Goal: Task Accomplishment & Management: Complete application form

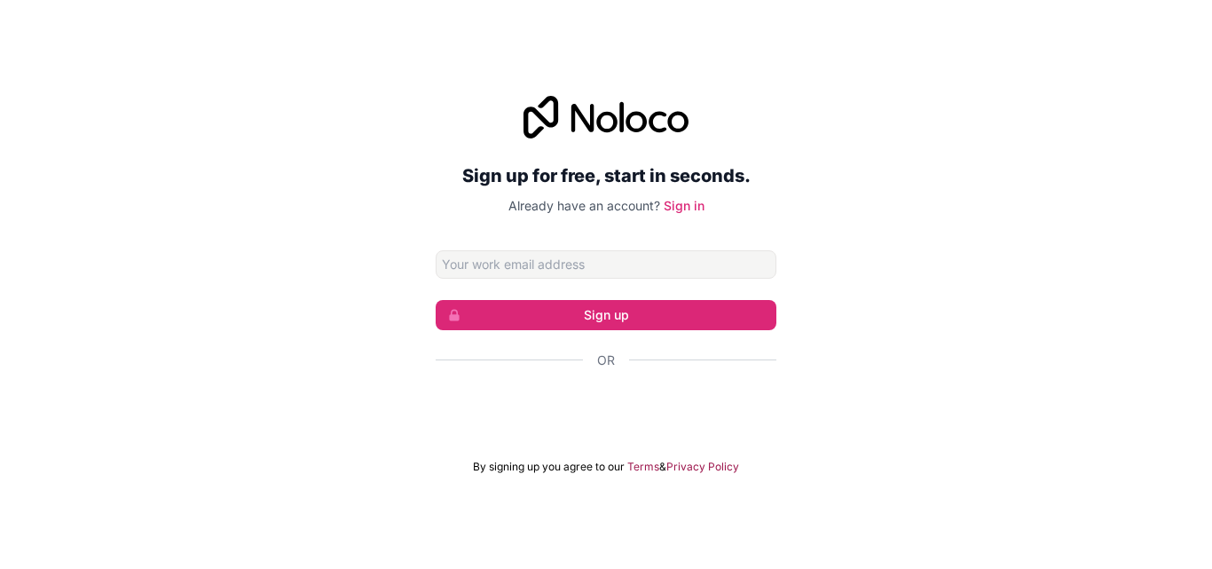
click at [714, 271] on input "Email address" at bounding box center [606, 264] width 341 height 28
type input "[EMAIL_ADDRESS][DOMAIN_NAME]"
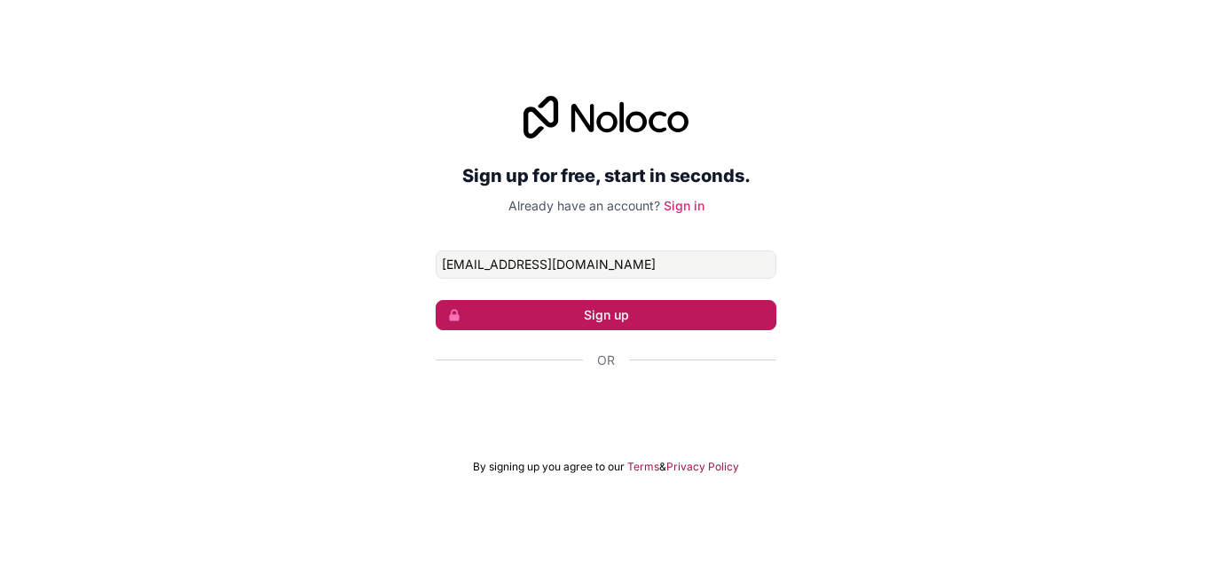
click at [704, 317] on button "Sign up" at bounding box center [606, 315] width 341 height 30
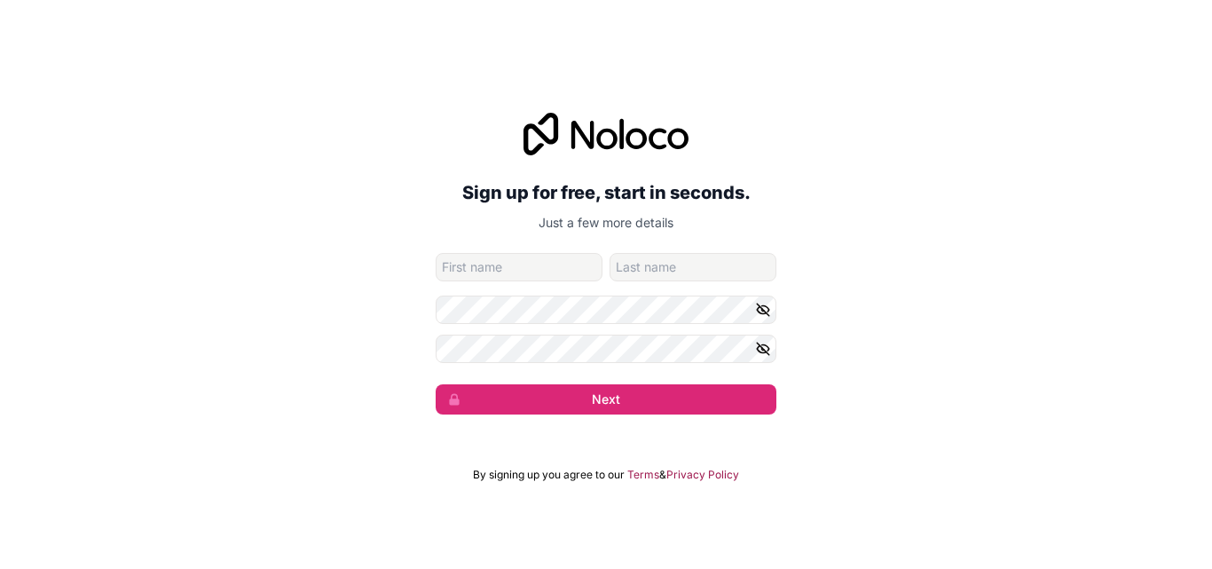
click at [571, 264] on input "given-name" at bounding box center [519, 267] width 167 height 28
type input "Msekefu"
type input "Makia"
click at [763, 307] on icon "button" at bounding box center [763, 310] width 16 height 16
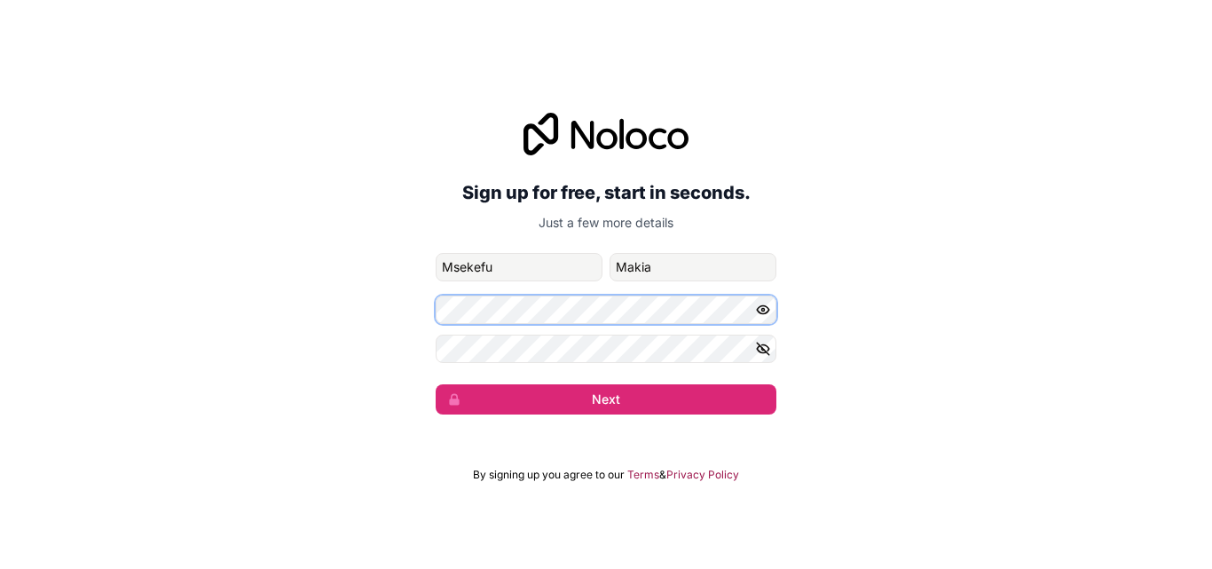
click at [413, 309] on div "Sign up for free, start in seconds. Just a few more details [EMAIL_ADDRESS][DOM…" at bounding box center [606, 263] width 1212 height 351
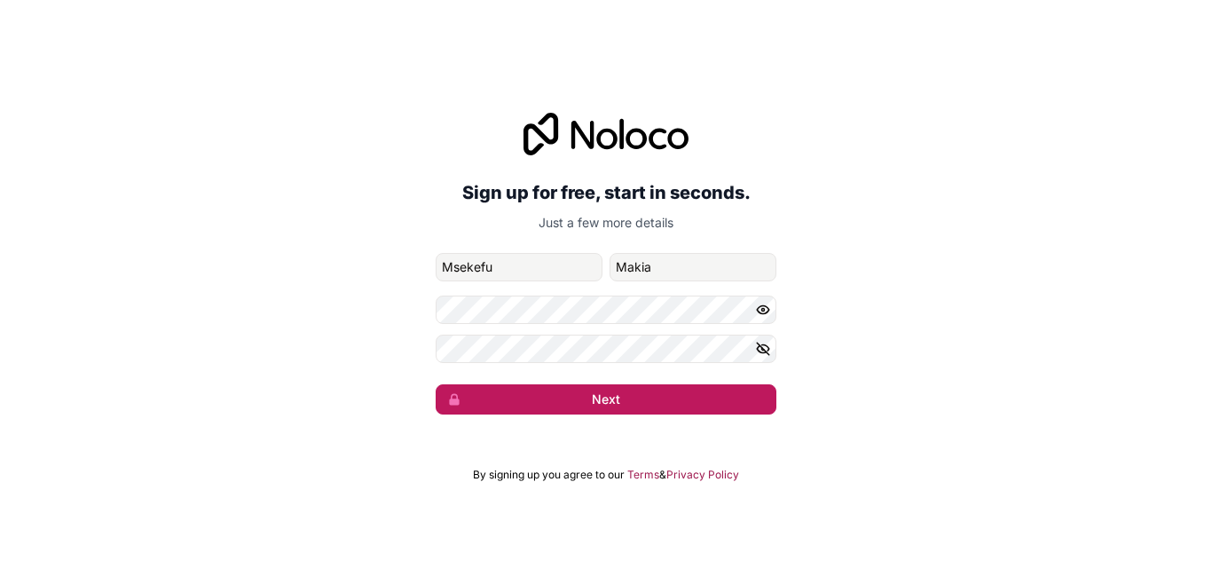
click at [673, 397] on button "Next" at bounding box center [606, 399] width 341 height 30
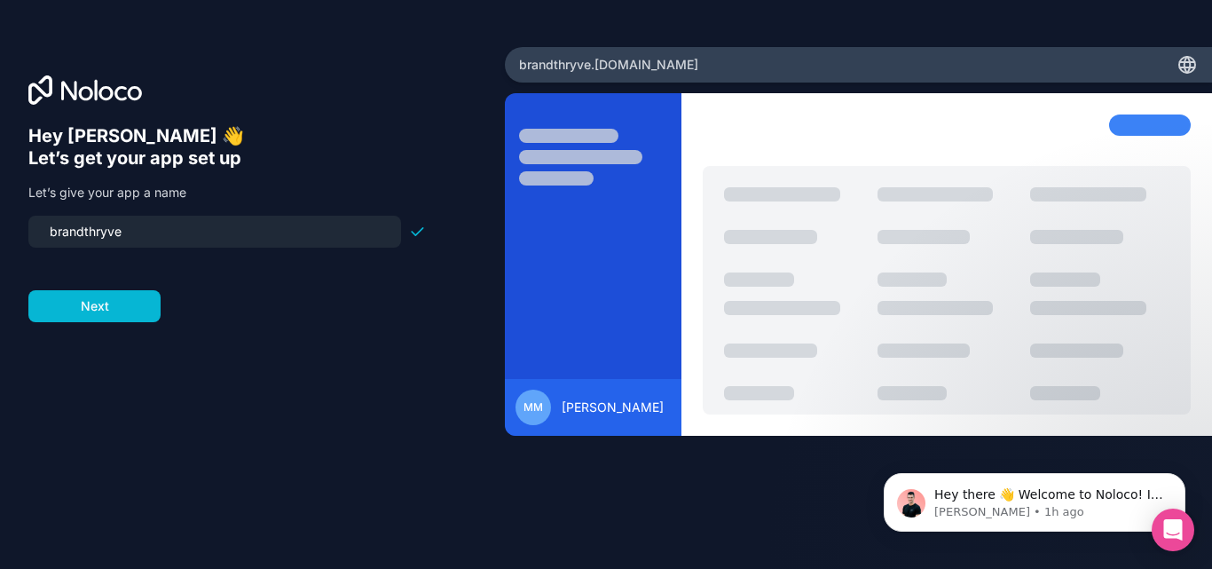
click at [54, 229] on input "brandthryve" at bounding box center [214, 231] width 351 height 25
type input "brandthryve"
click at [101, 307] on button "Next" at bounding box center [94, 306] width 132 height 32
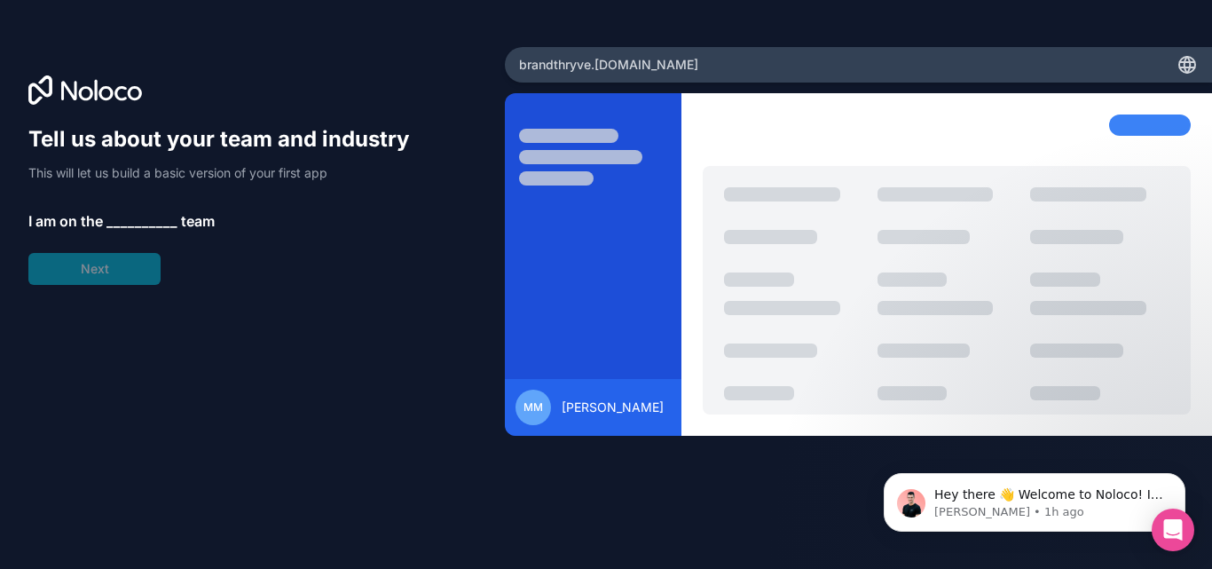
click at [130, 217] on span "__________" at bounding box center [141, 220] width 71 height 21
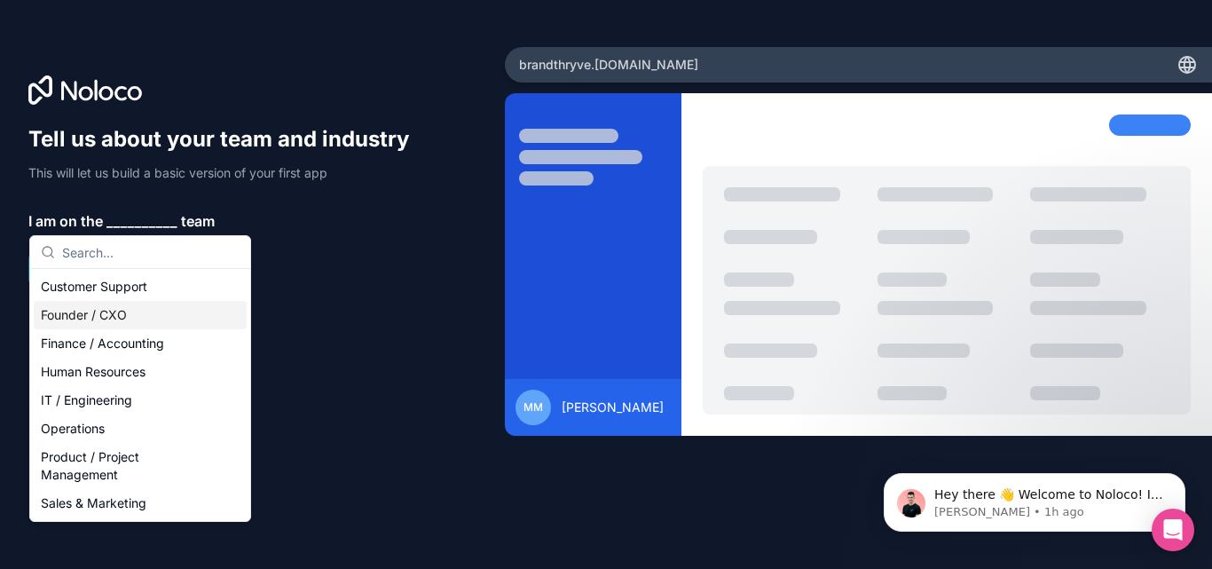
click at [98, 311] on div "Founder / CXO" at bounding box center [140, 315] width 213 height 28
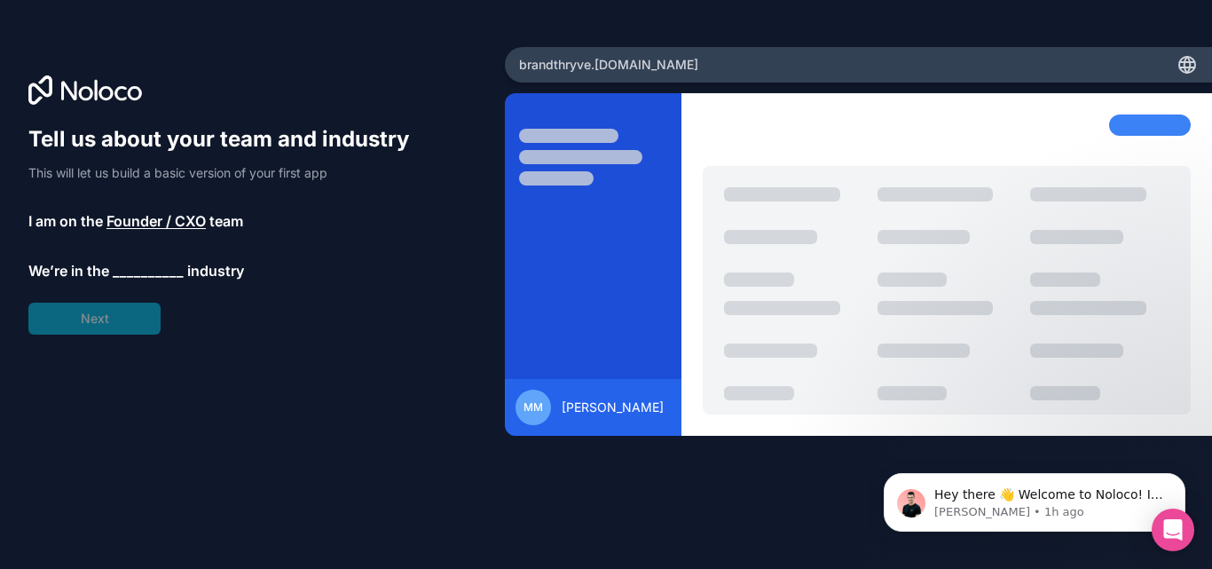
click at [141, 271] on span "__________" at bounding box center [148, 270] width 71 height 21
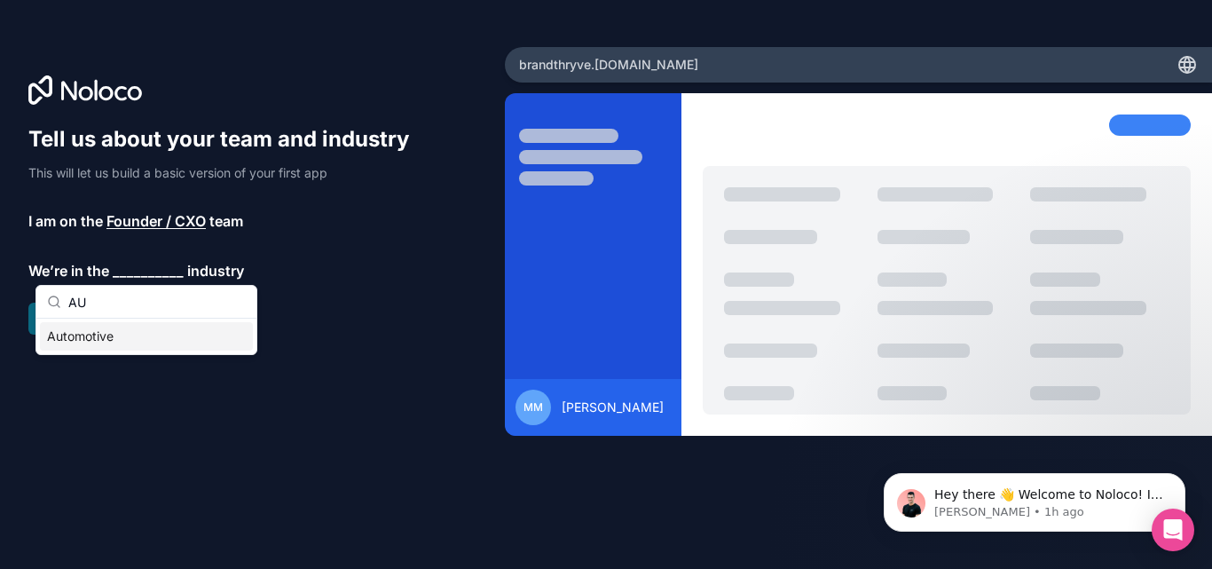
type input "A"
type input "TECH"
click at [161, 343] on div "Software & Technology" at bounding box center [146, 336] width 213 height 28
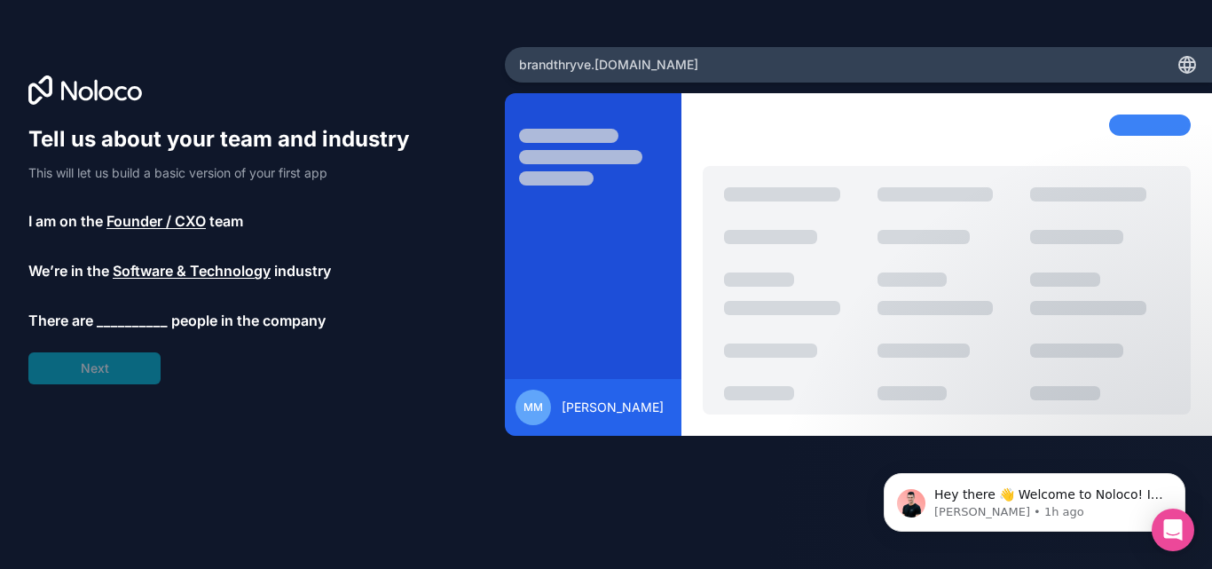
click at [147, 323] on span "__________" at bounding box center [132, 320] width 71 height 21
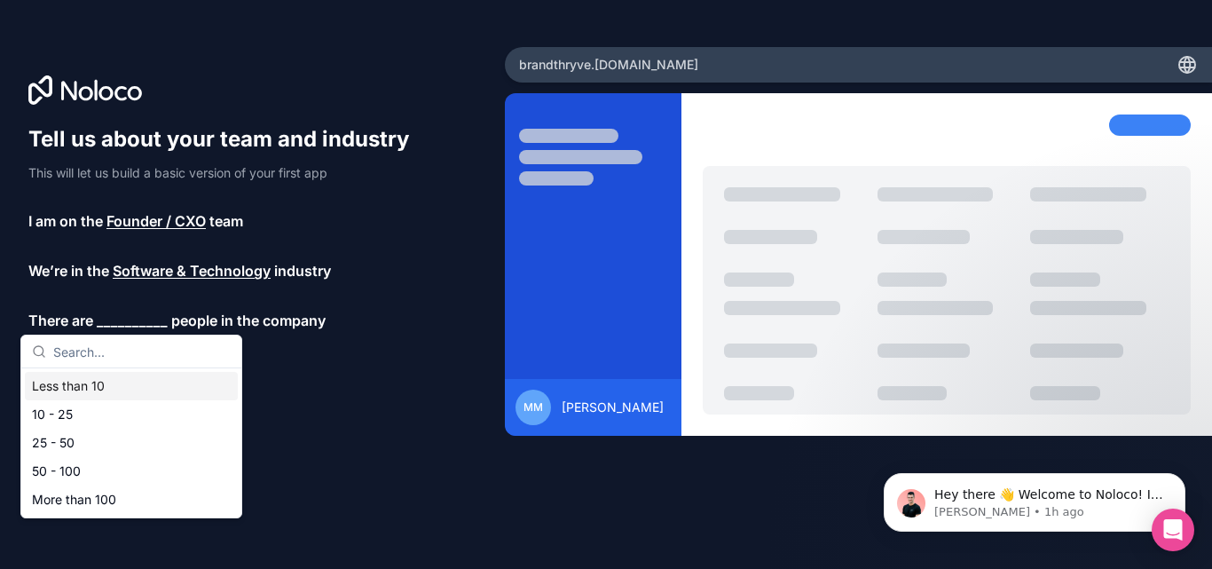
click at [151, 376] on div "Less than 10" at bounding box center [131, 386] width 213 height 28
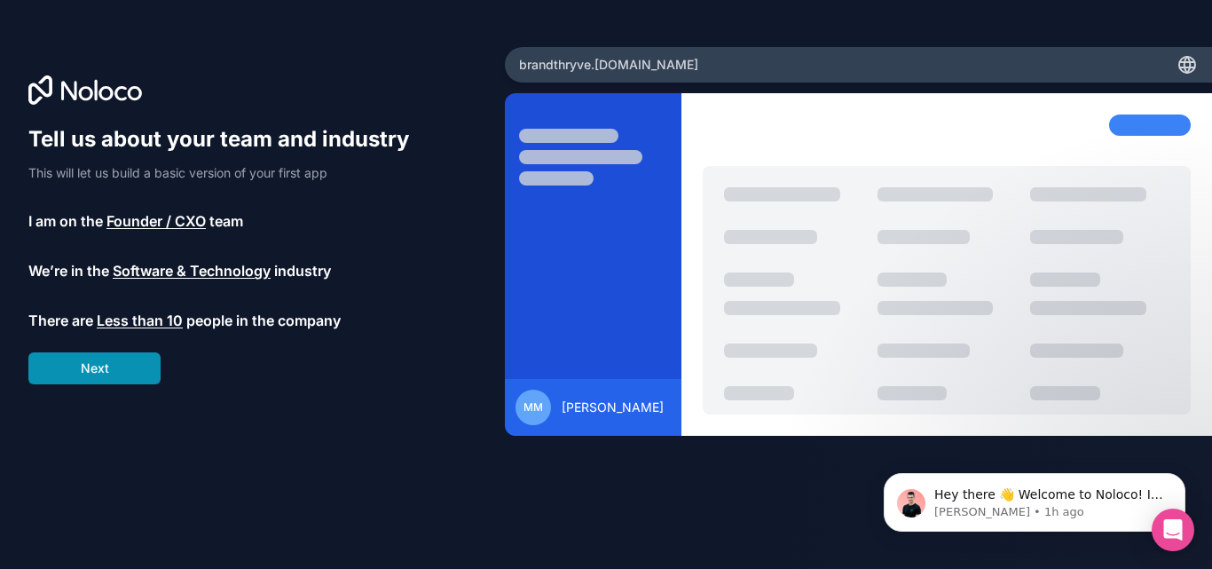
click at [134, 364] on button "Next" at bounding box center [94, 368] width 132 height 32
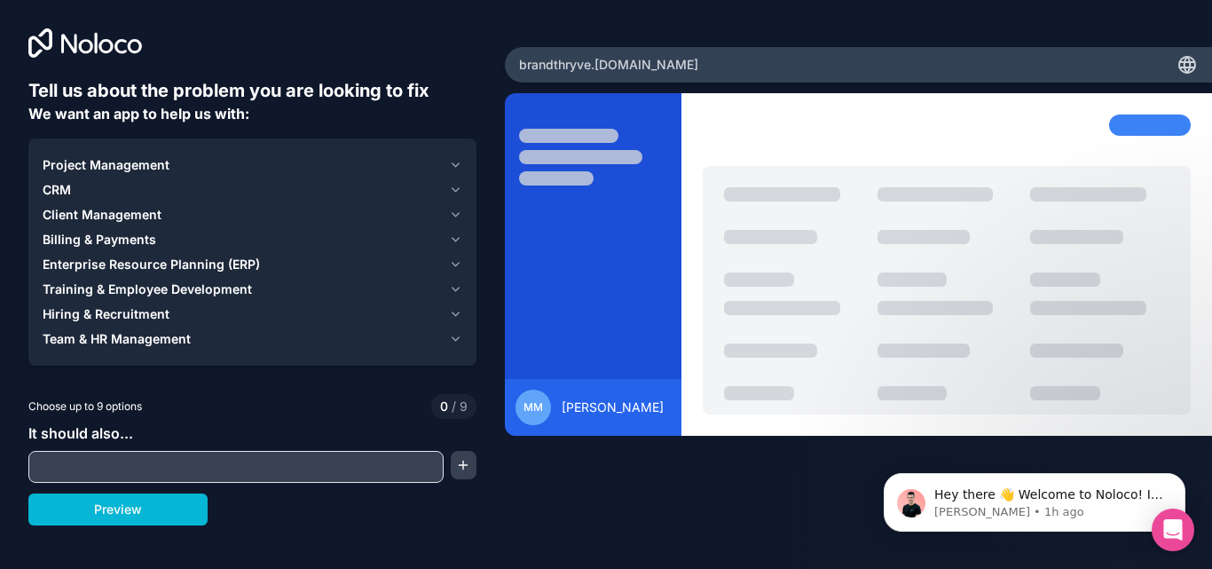
click at [455, 162] on icon "button" at bounding box center [455, 165] width 13 height 14
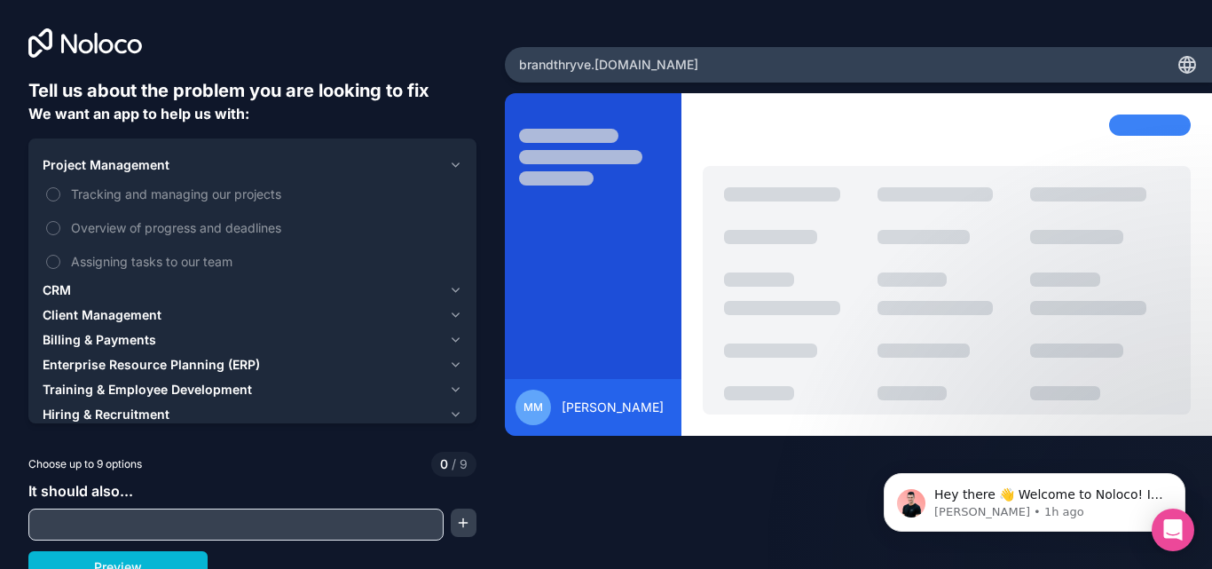
click at [452, 160] on icon "button" at bounding box center [455, 165] width 13 height 14
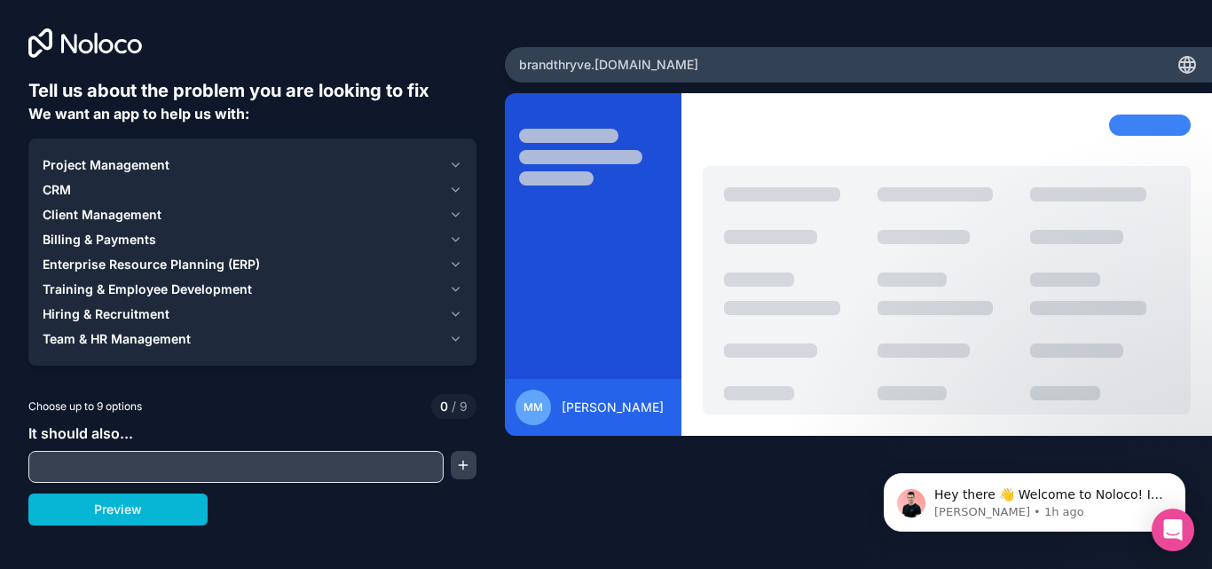
click at [453, 212] on icon "button" at bounding box center [455, 215] width 13 height 14
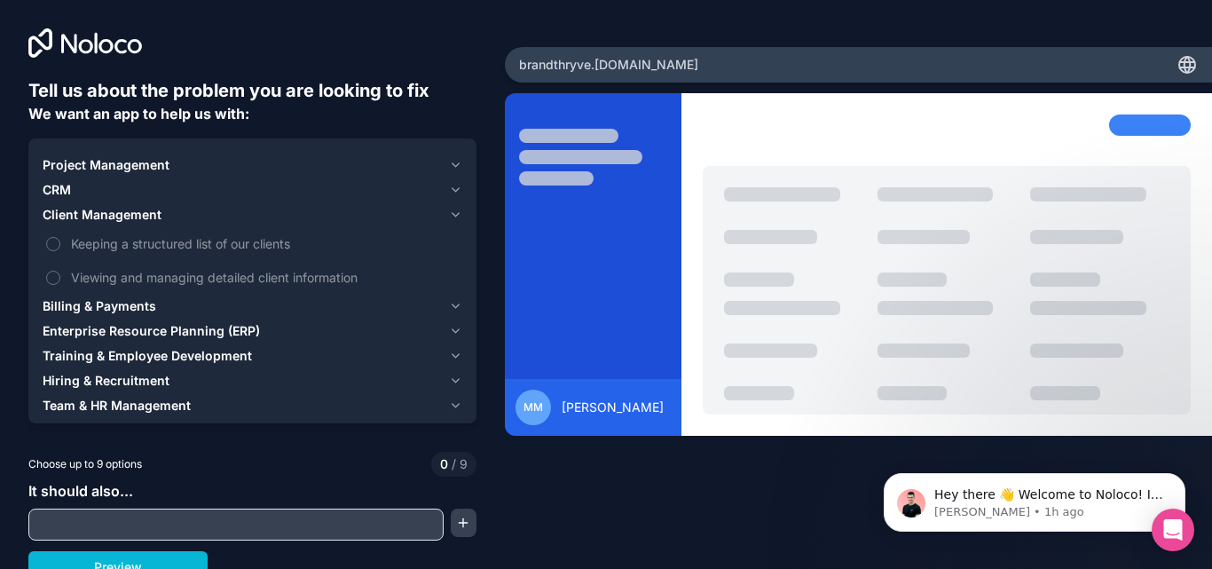
click at [453, 215] on icon "button" at bounding box center [455, 215] width 13 height 14
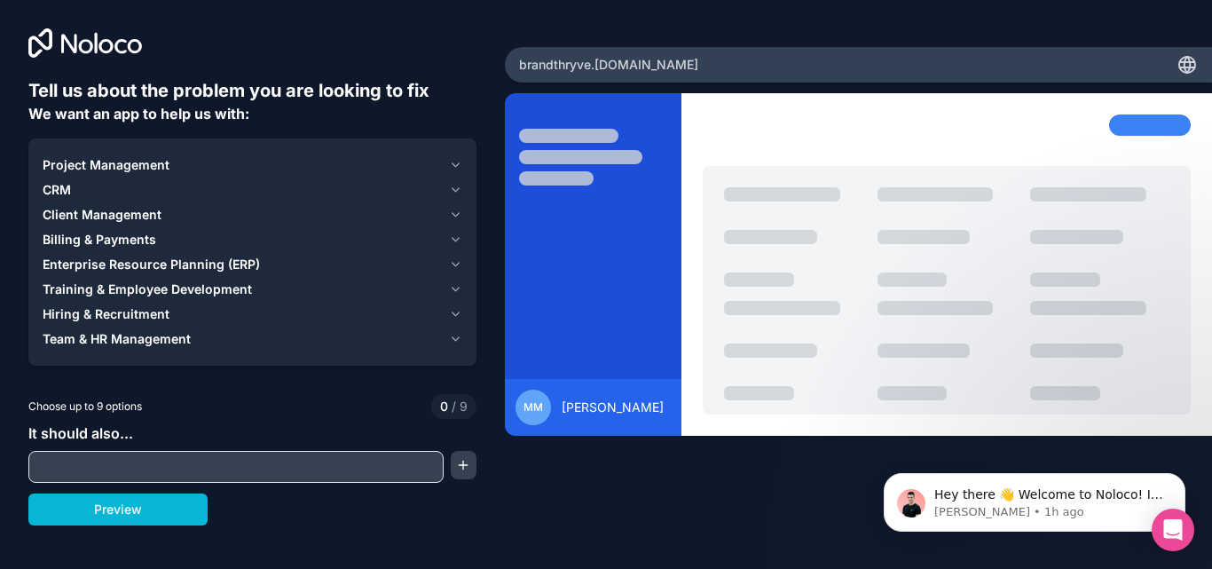
click at [452, 238] on icon "button" at bounding box center [455, 240] width 7 height 4
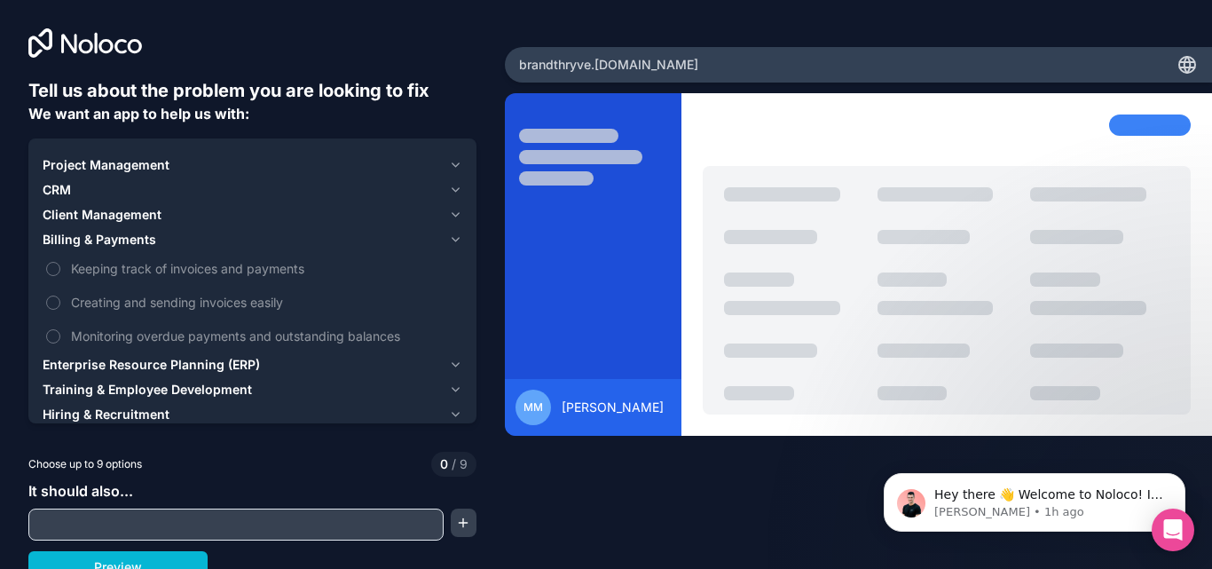
click at [449, 234] on icon "button" at bounding box center [455, 239] width 13 height 14
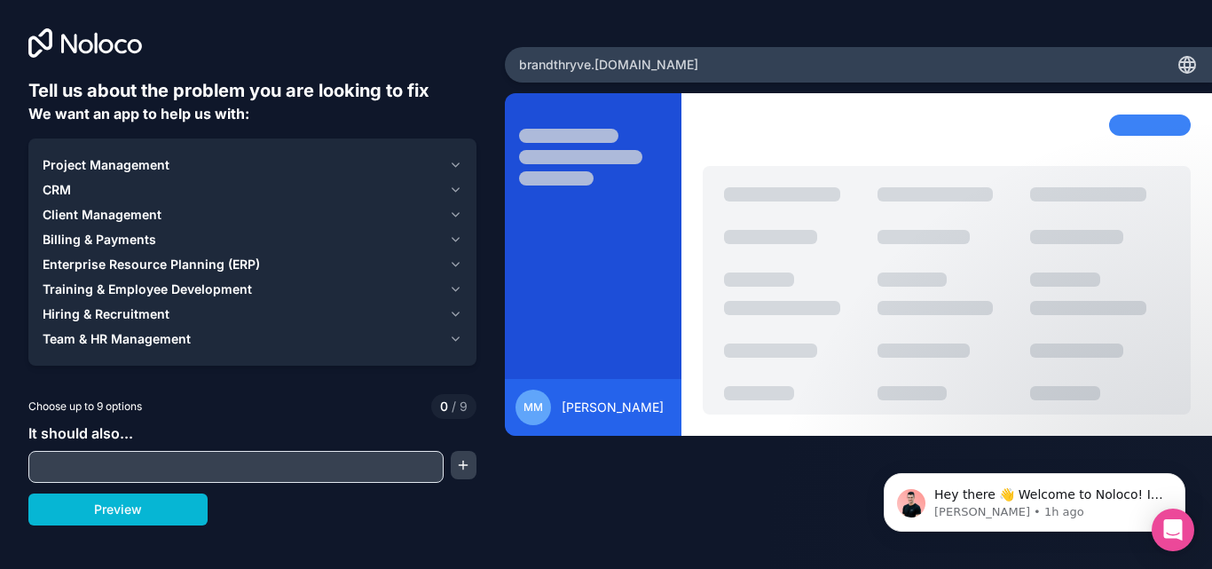
click at [447, 234] on button "Billing & Payments" at bounding box center [253, 239] width 420 height 25
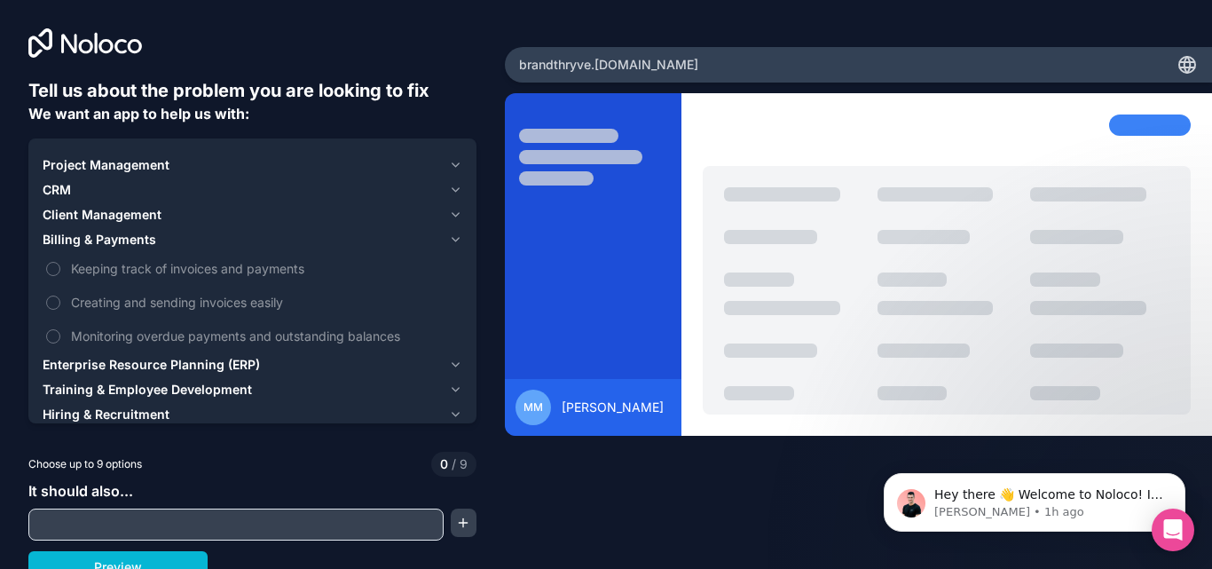
click at [449, 234] on icon "button" at bounding box center [455, 239] width 13 height 14
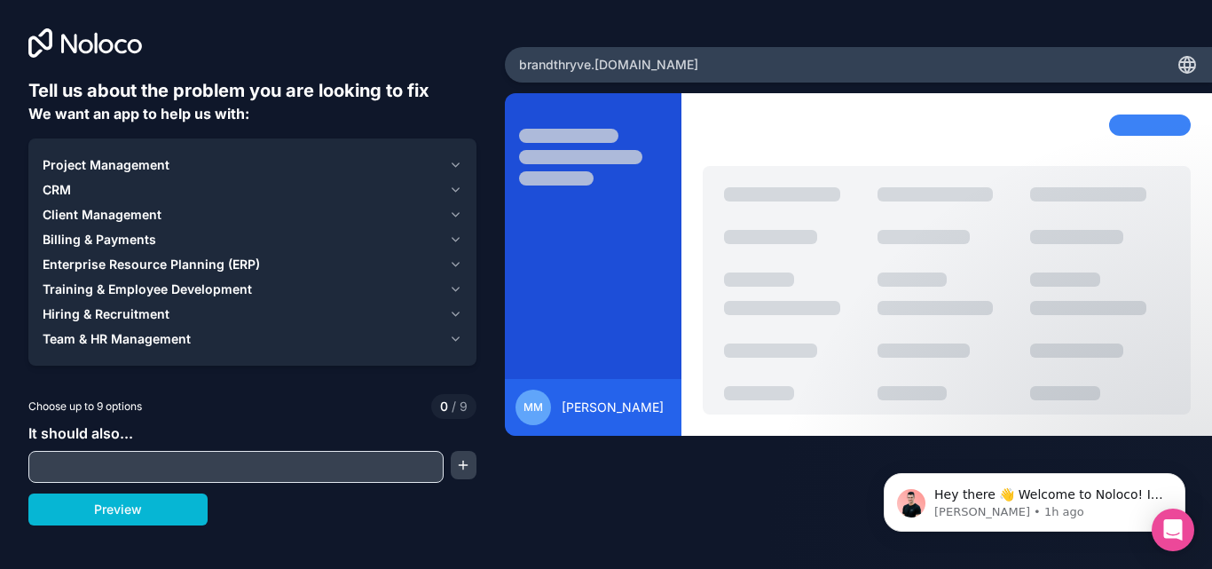
click at [450, 311] on icon "button" at bounding box center [455, 314] width 13 height 14
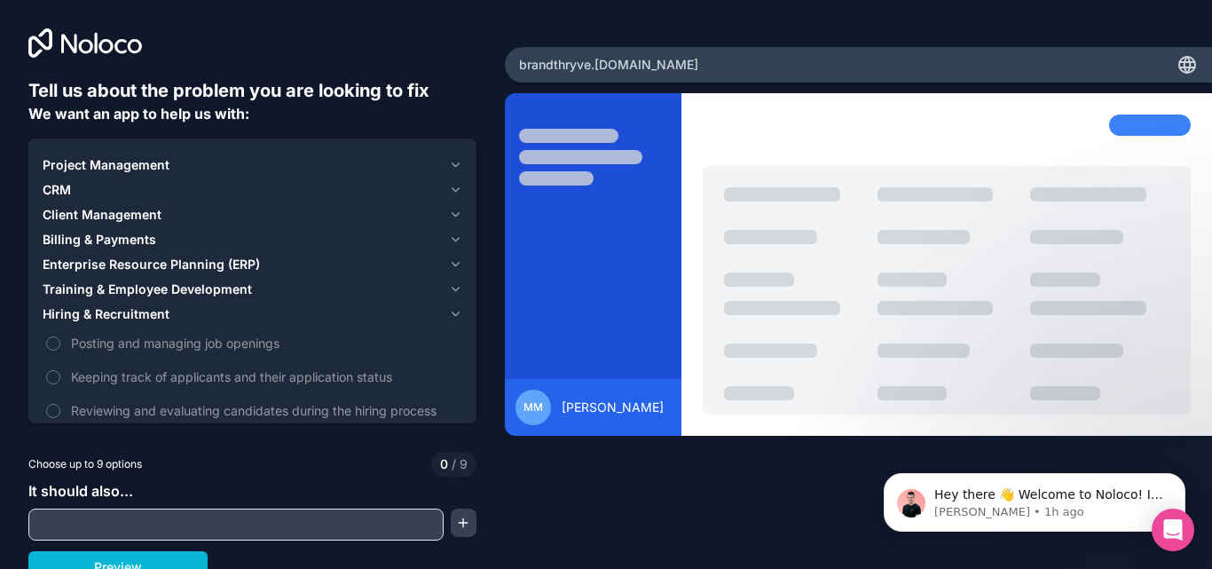
click at [450, 311] on icon "button" at bounding box center [455, 314] width 13 height 14
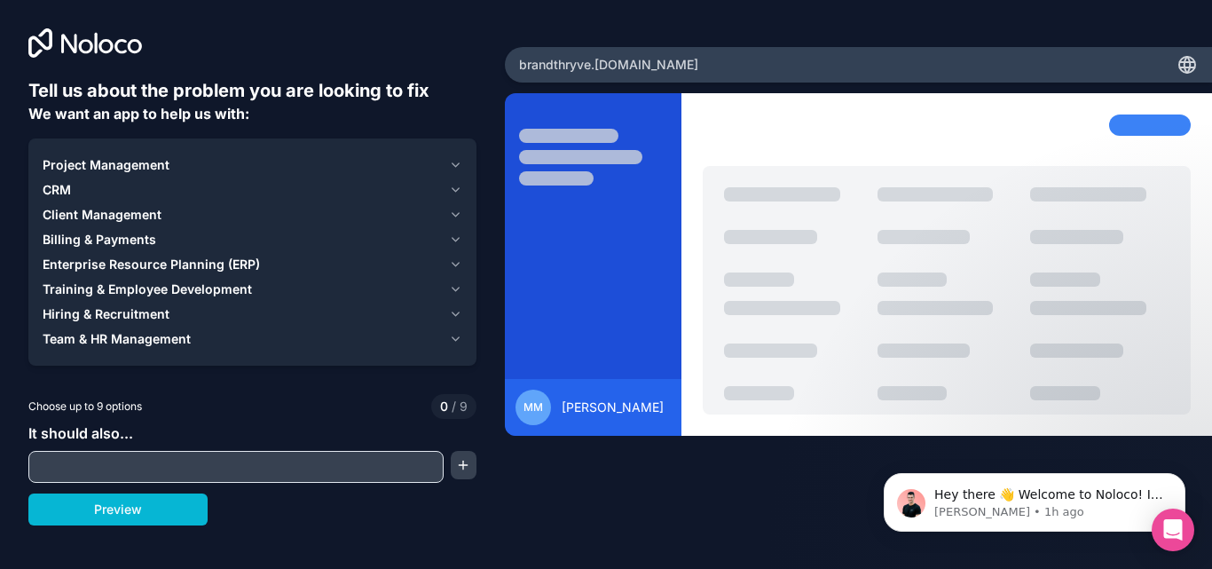
click at [83, 463] on input "text" at bounding box center [236, 466] width 406 height 25
drag, startPoint x: 28, startPoint y: 25, endPoint x: 161, endPoint y: 61, distance: 138.0
click at [161, 61] on div "Tell us about the problem you are looking to fix We want an app to help us with…" at bounding box center [252, 237] width 505 height 474
drag, startPoint x: 52, startPoint y: 34, endPoint x: 126, endPoint y: 87, distance: 90.9
click at [126, 87] on div "Tell us about the problem you are looking to fix We want an app to help us with…" at bounding box center [252, 237] width 505 height 474
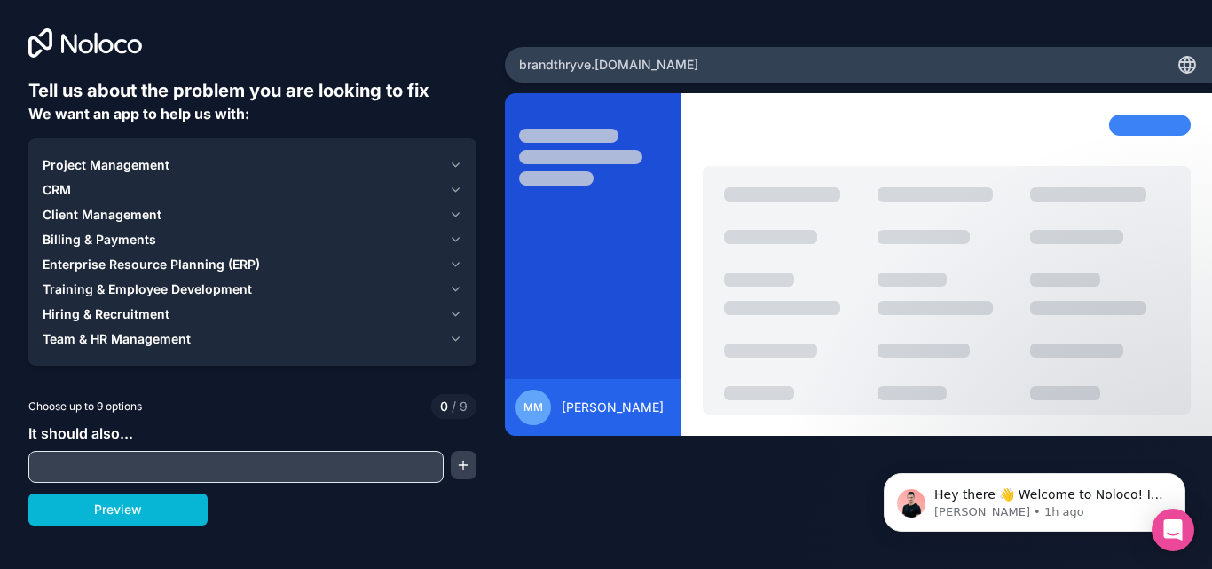
click at [149, 93] on h6 "Tell us about the problem you are looking to fix" at bounding box center [252, 90] width 448 height 25
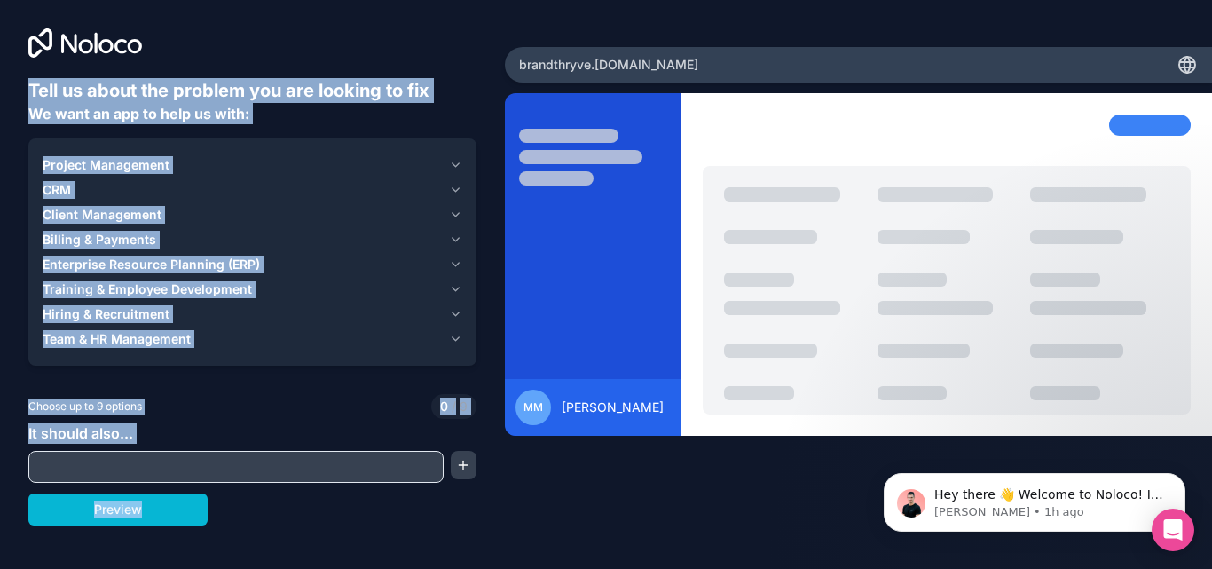
drag, startPoint x: 26, startPoint y: 90, endPoint x: 254, endPoint y: 499, distance: 467.5
click at [254, 474] on div "Tell us about the problem you are looking to fix We want an app to help us with…" at bounding box center [252, 237] width 505 height 474
copy div "Tell us about the problem you are looking to fix We want an app to help us with…"
click at [375, 466] on input "text" at bounding box center [236, 466] width 406 height 25
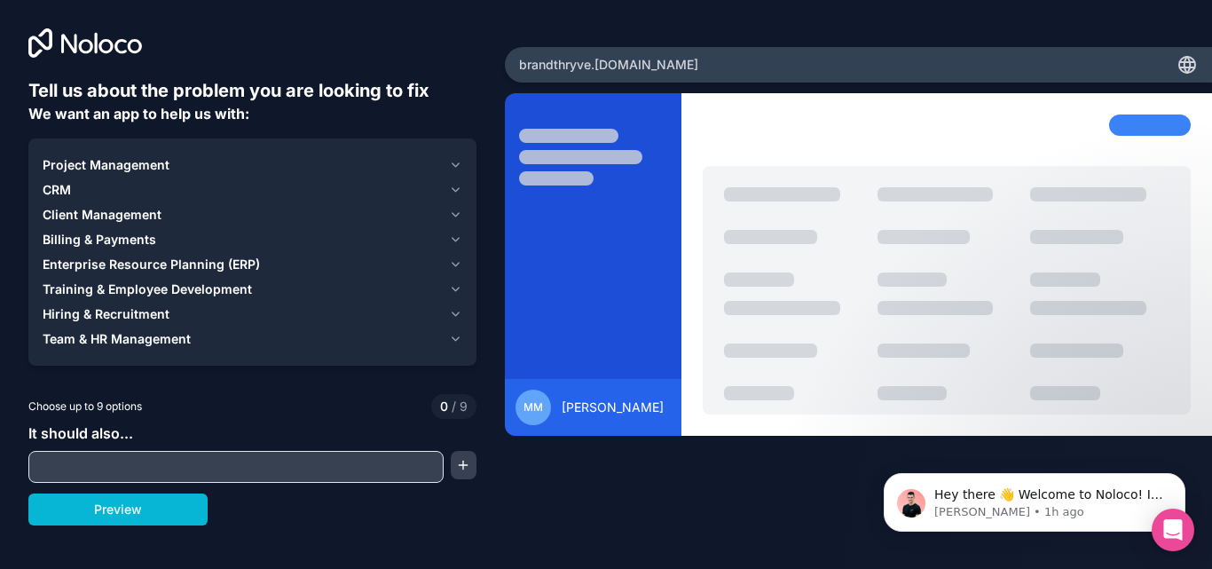
paste input "It should also help us: automate tender tracking and notifications, manage and …"
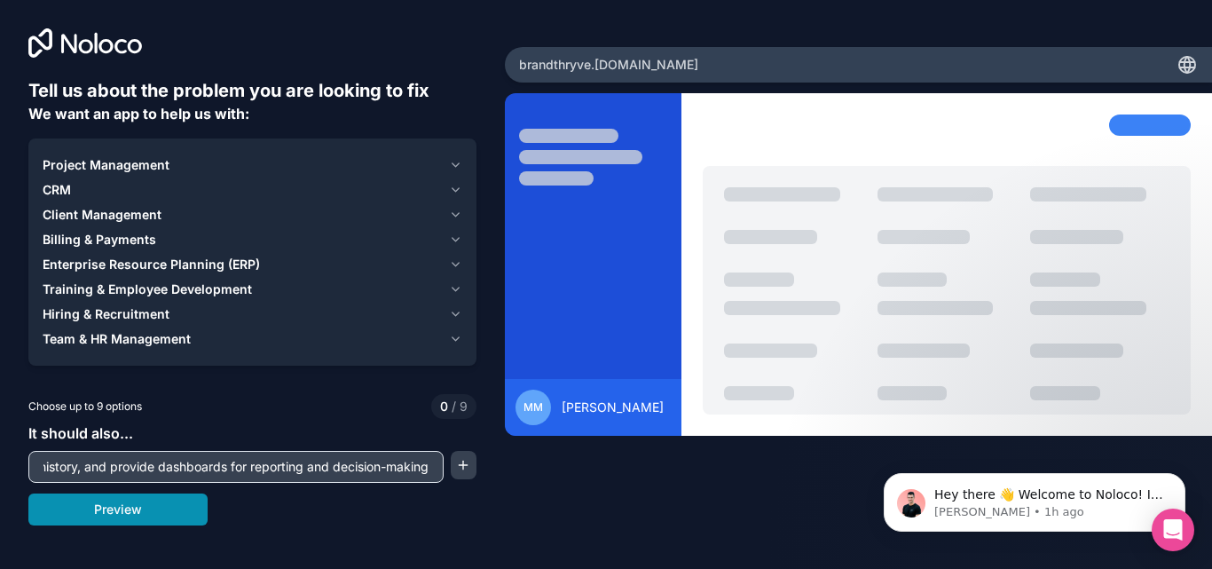
type input "It should also help us: automate tender tracking and notifications, manage and …"
click at [174, 507] on button "Preview" at bounding box center [117, 509] width 179 height 32
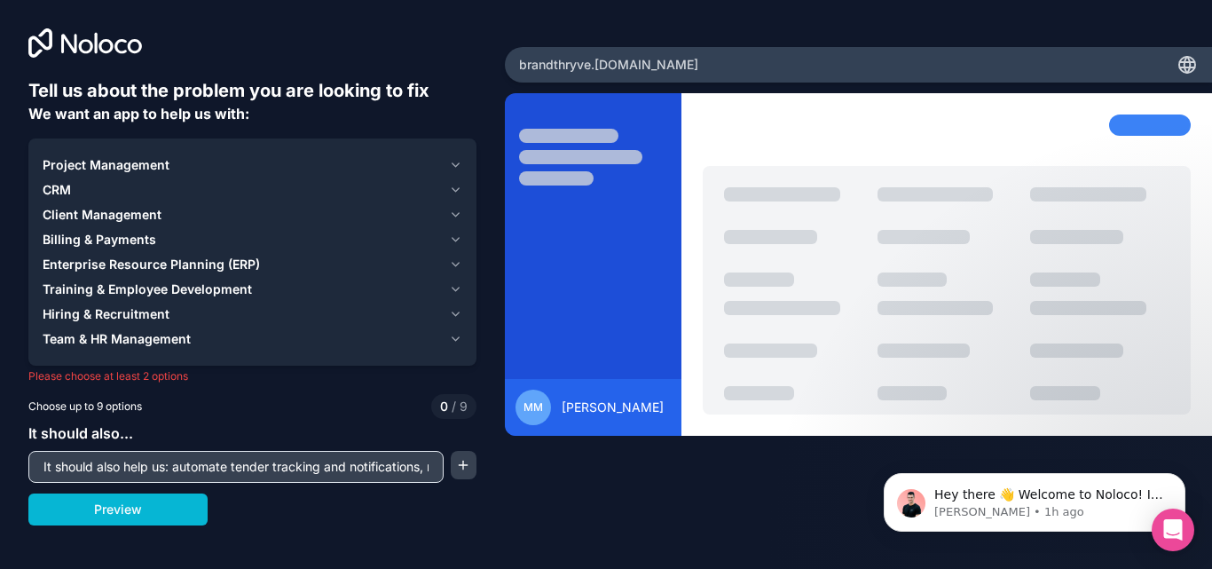
click at [452, 262] on icon "button" at bounding box center [455, 264] width 13 height 14
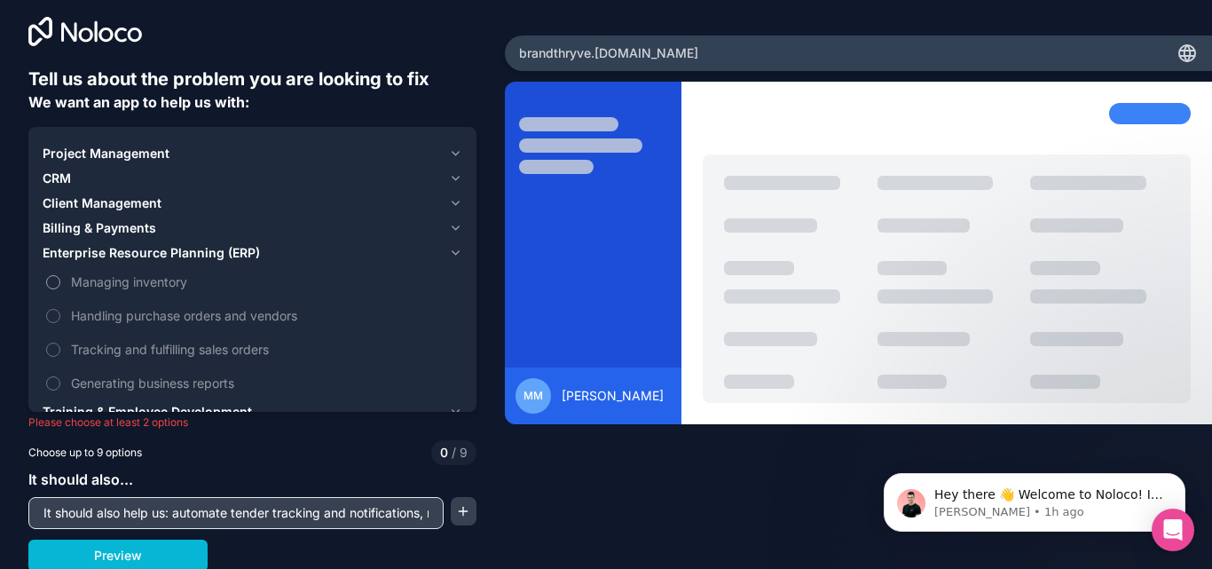
scroll to position [14, 0]
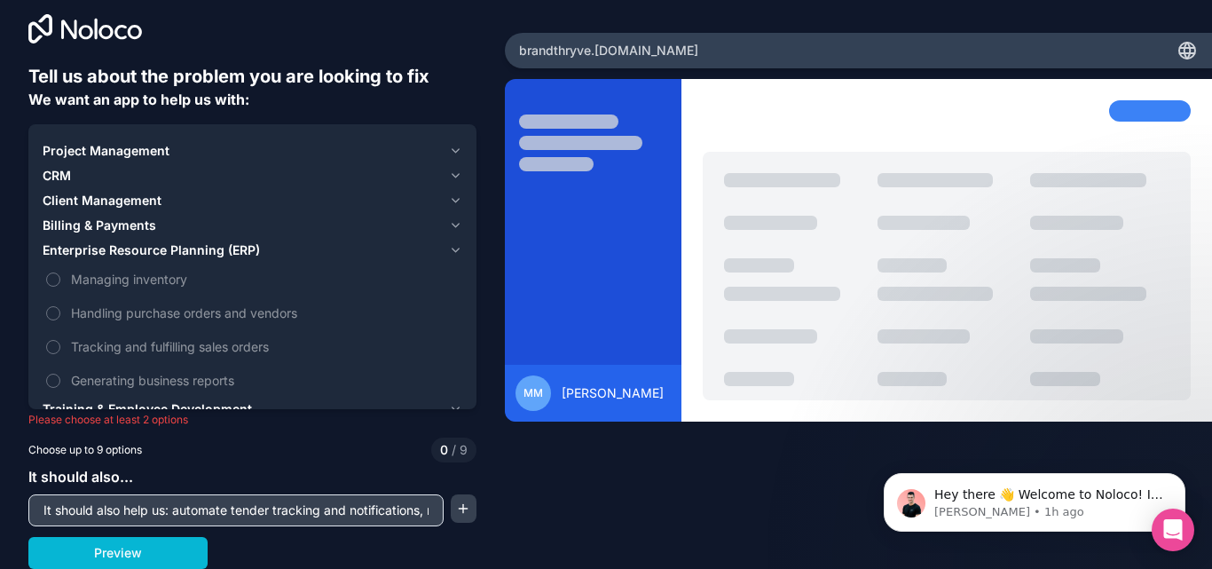
click at [449, 245] on icon "button" at bounding box center [455, 250] width 13 height 14
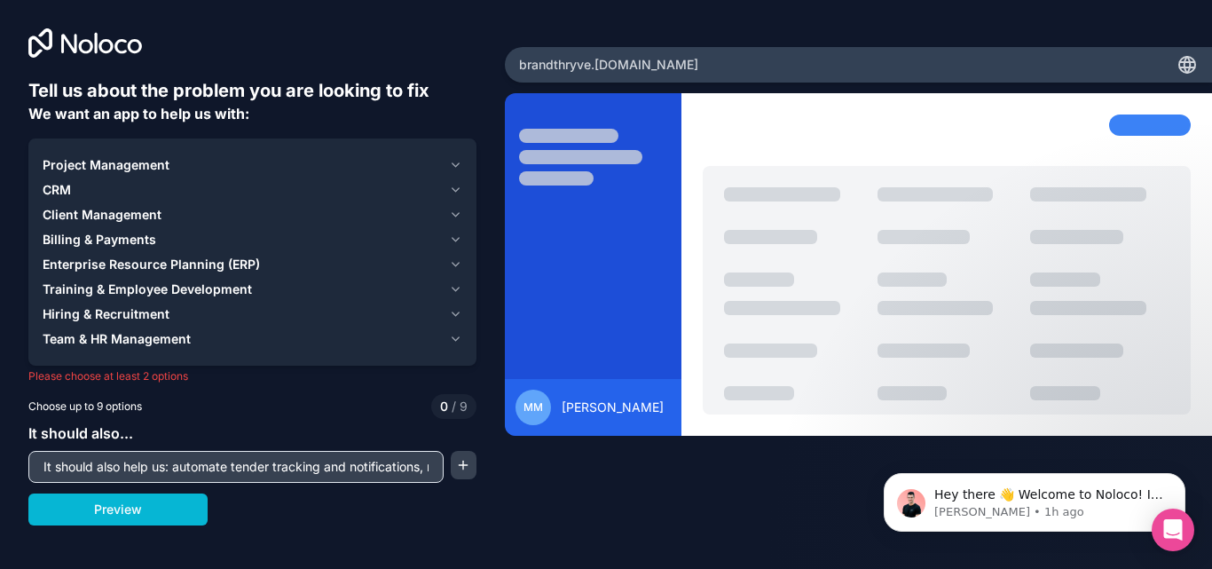
click at [446, 283] on button "Training & Employee Development" at bounding box center [253, 289] width 420 height 25
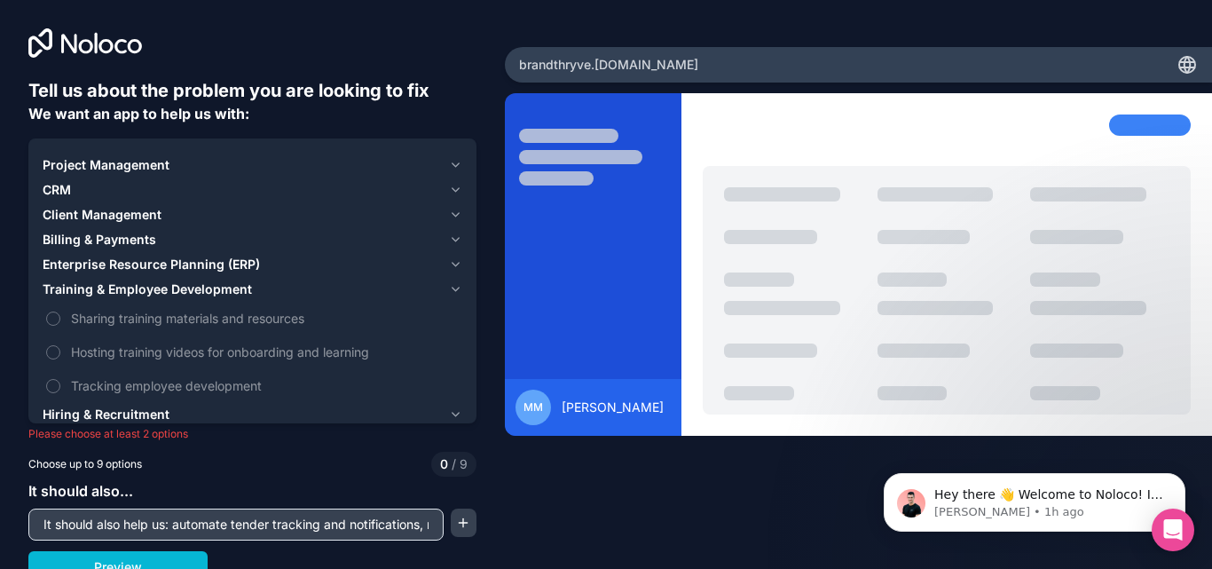
click at [449, 283] on icon "button" at bounding box center [455, 289] width 13 height 14
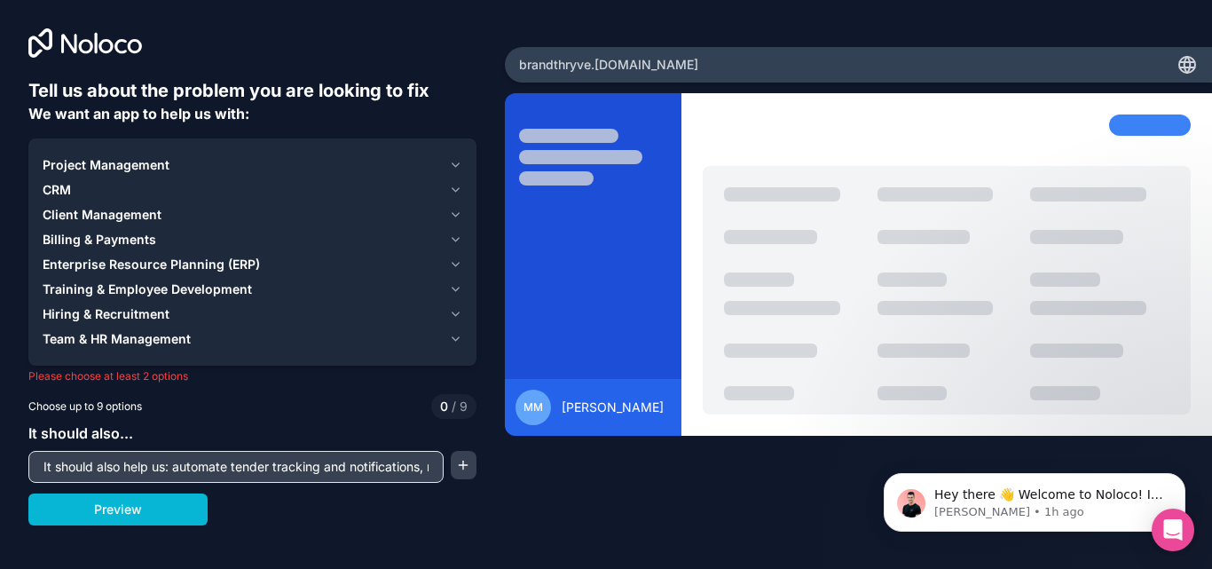
click at [451, 164] on icon "button" at bounding box center [455, 165] width 13 height 14
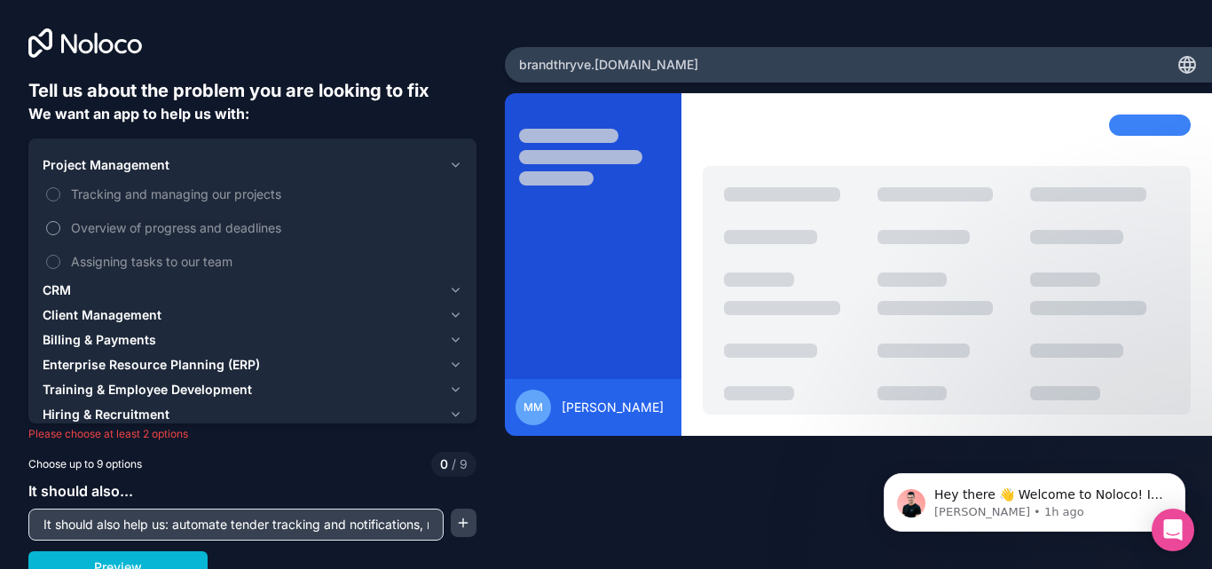
click at [46, 231] on button "Overview of progress and deadlines" at bounding box center [53, 228] width 14 height 14
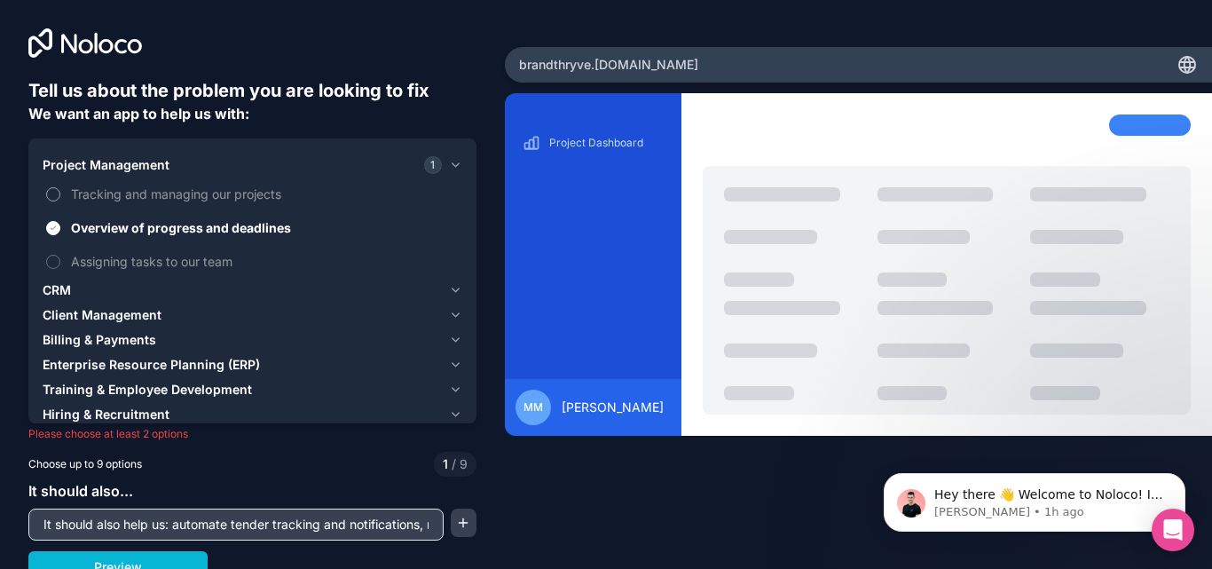
click at [47, 198] on button "Tracking and managing our projects" at bounding box center [53, 194] width 14 height 14
click at [59, 192] on button "Tracking and managing our projects" at bounding box center [53, 194] width 14 height 14
click at [449, 165] on icon "button" at bounding box center [455, 165] width 13 height 14
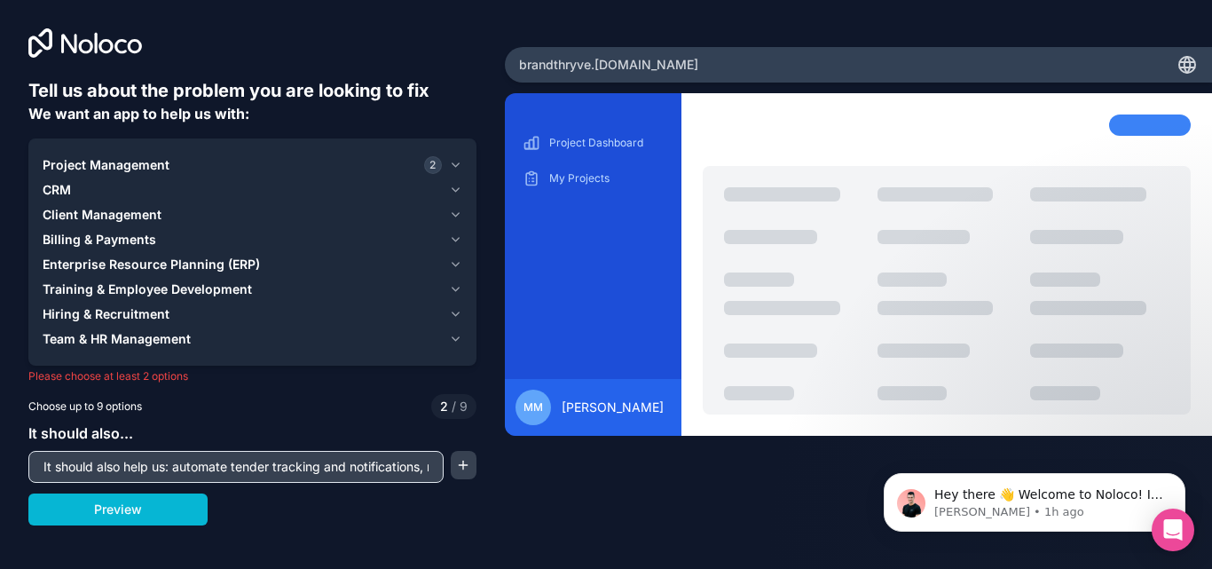
click at [360, 264] on div "Enterprise Resource Planning (ERP)" at bounding box center [242, 265] width 399 height 18
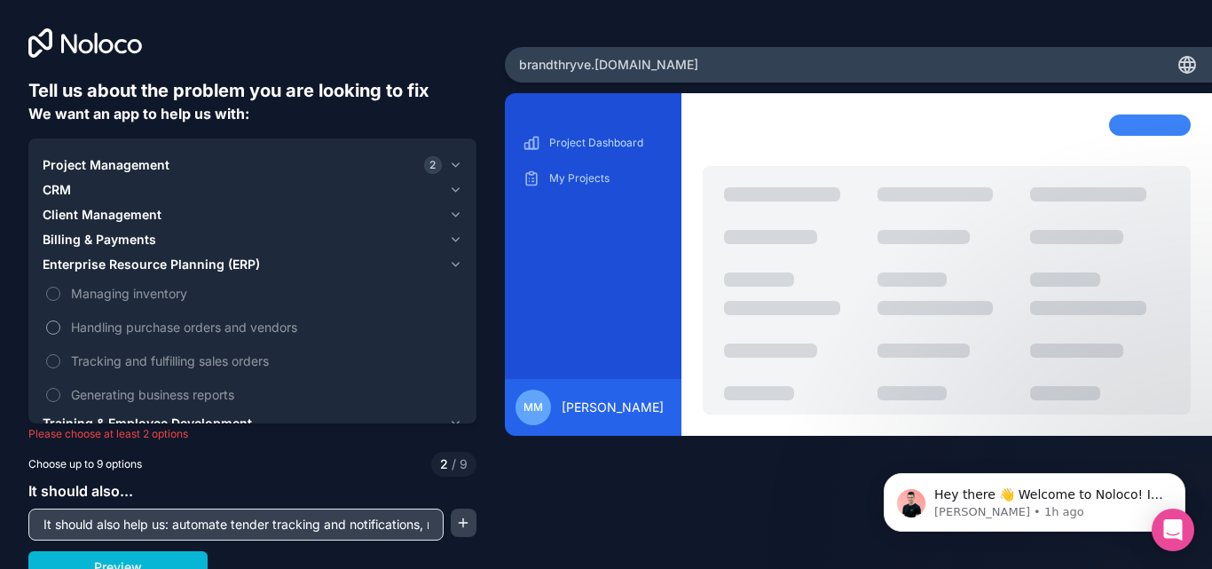
scroll to position [14, 0]
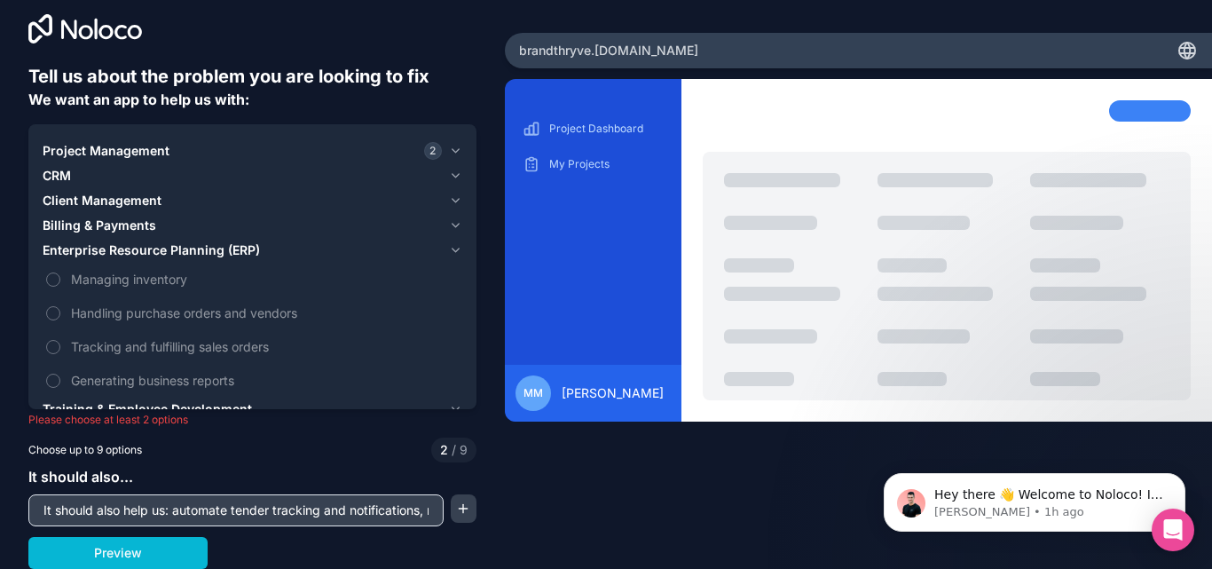
click at [449, 244] on icon "button" at bounding box center [455, 250] width 13 height 14
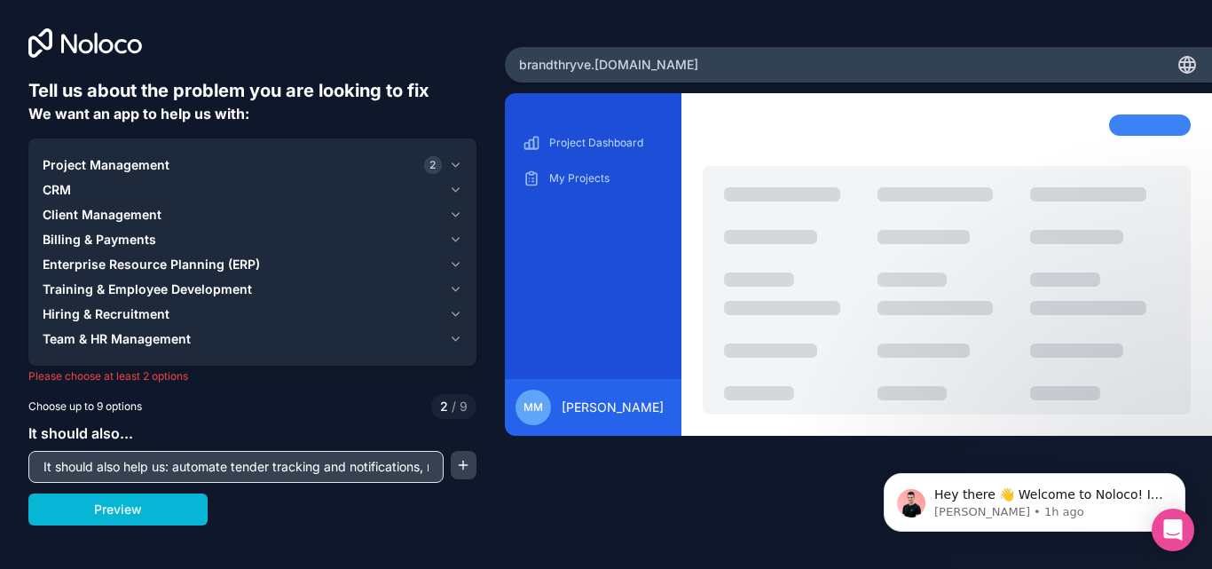
click at [414, 178] on button "CRM" at bounding box center [253, 189] width 420 height 25
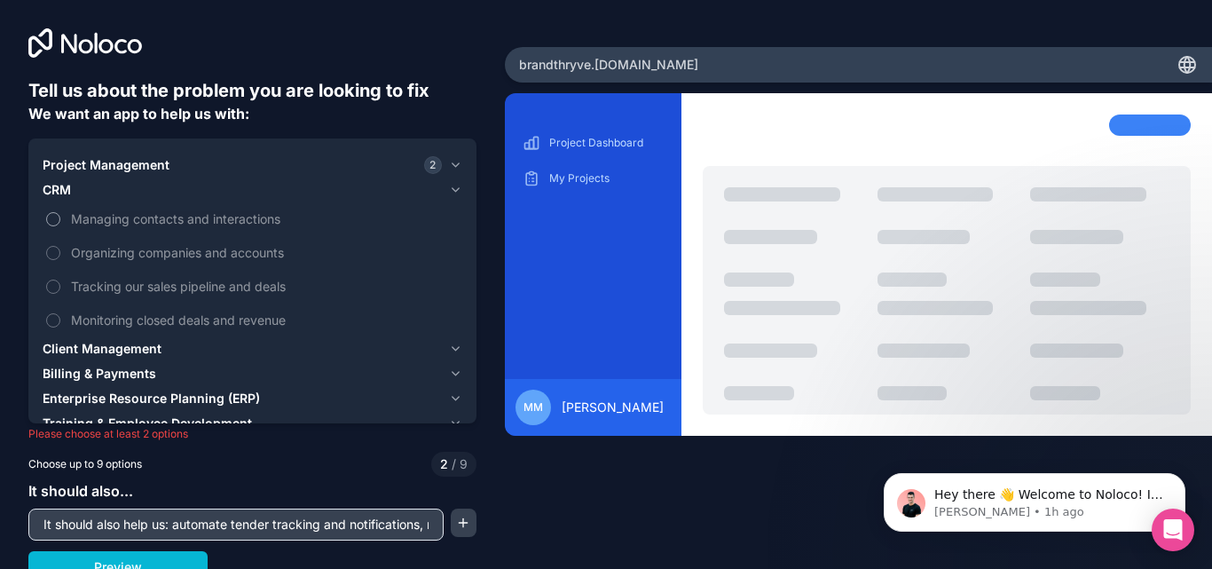
click at [54, 218] on button "Managing contacts and interactions" at bounding box center [53, 219] width 14 height 14
click at [52, 252] on button "Organizing companies and accounts" at bounding box center [53, 253] width 14 height 14
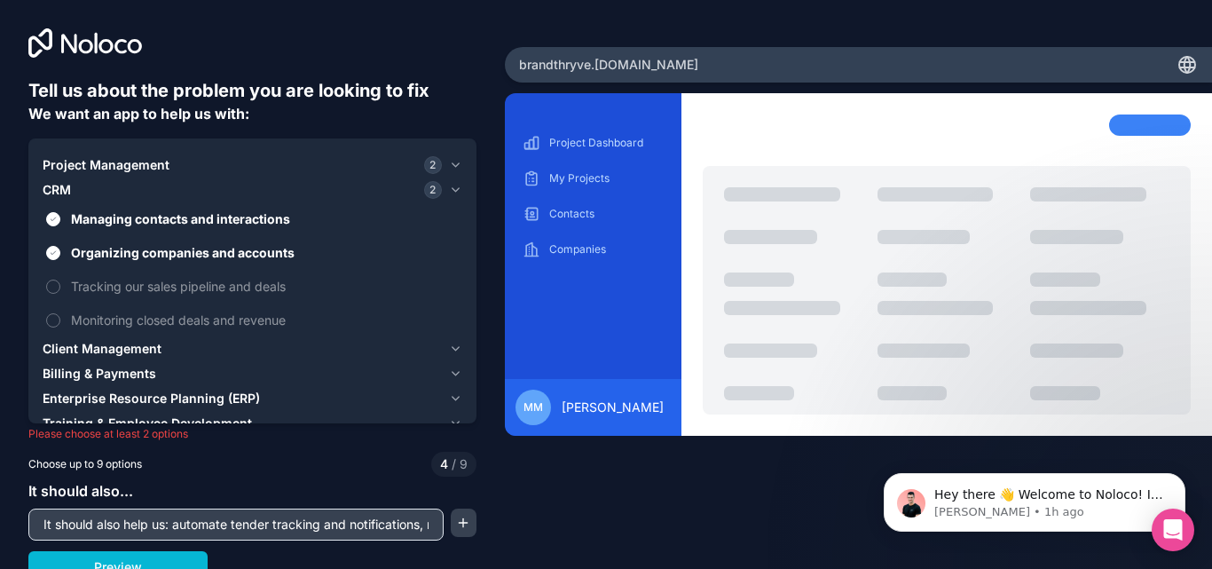
click at [452, 188] on icon "button" at bounding box center [455, 190] width 7 height 4
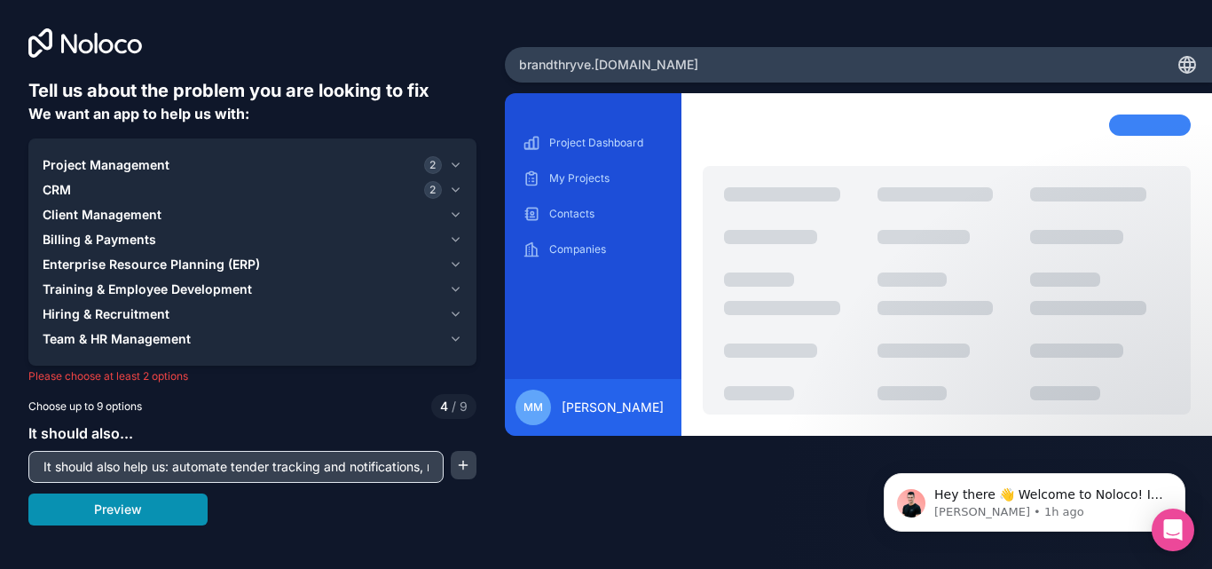
click at [139, 511] on button "Preview" at bounding box center [117, 509] width 179 height 32
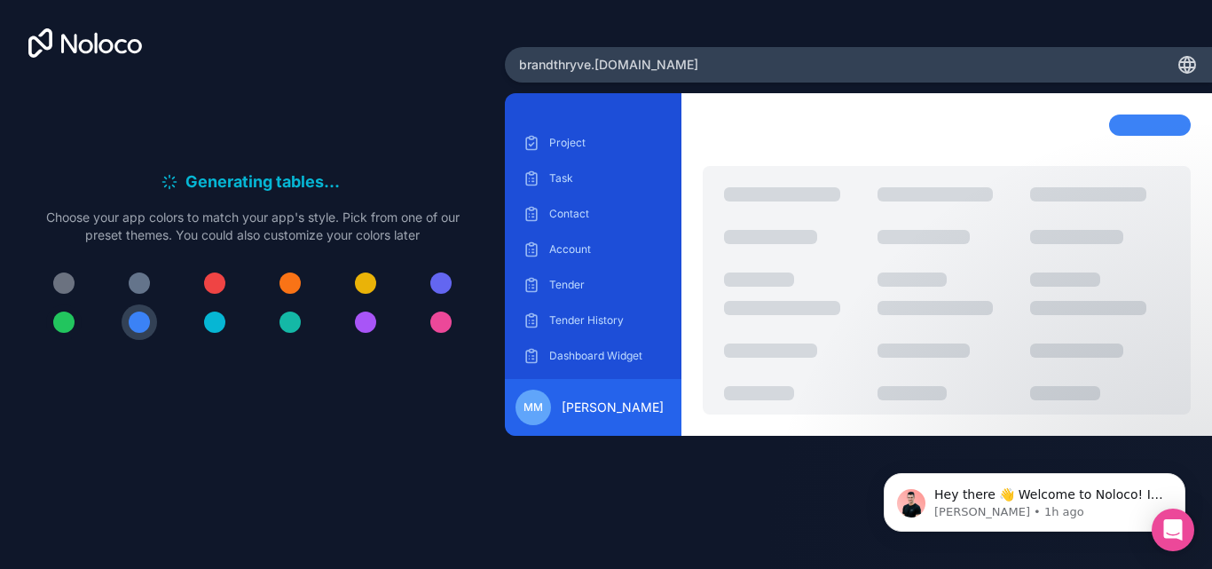
click at [66, 322] on div at bounding box center [63, 321] width 21 height 21
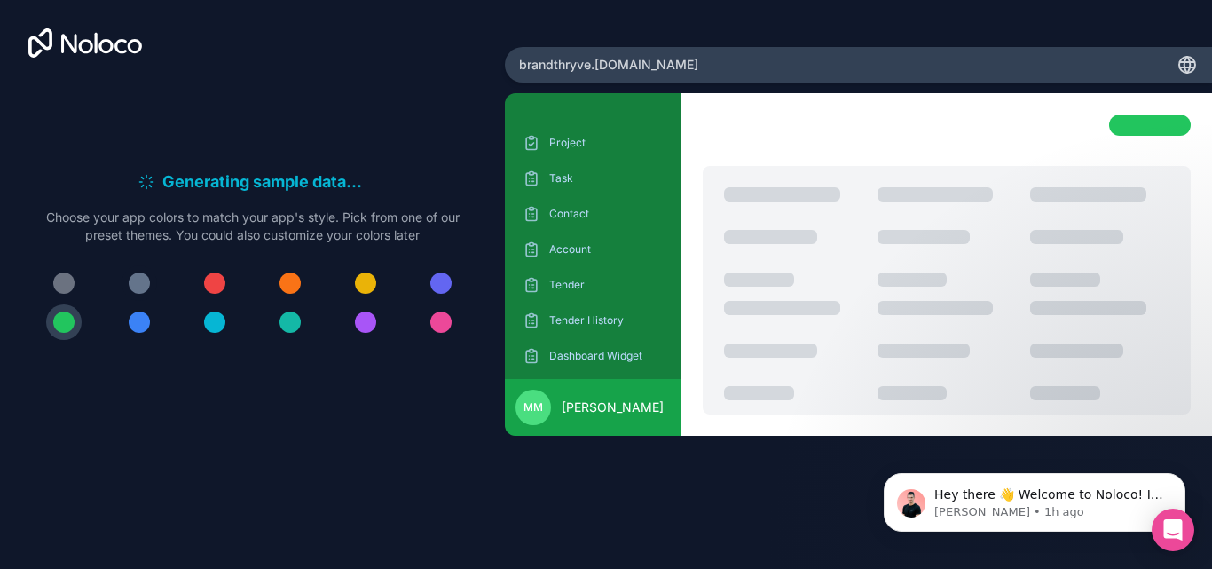
click at [137, 280] on div at bounding box center [139, 282] width 21 height 21
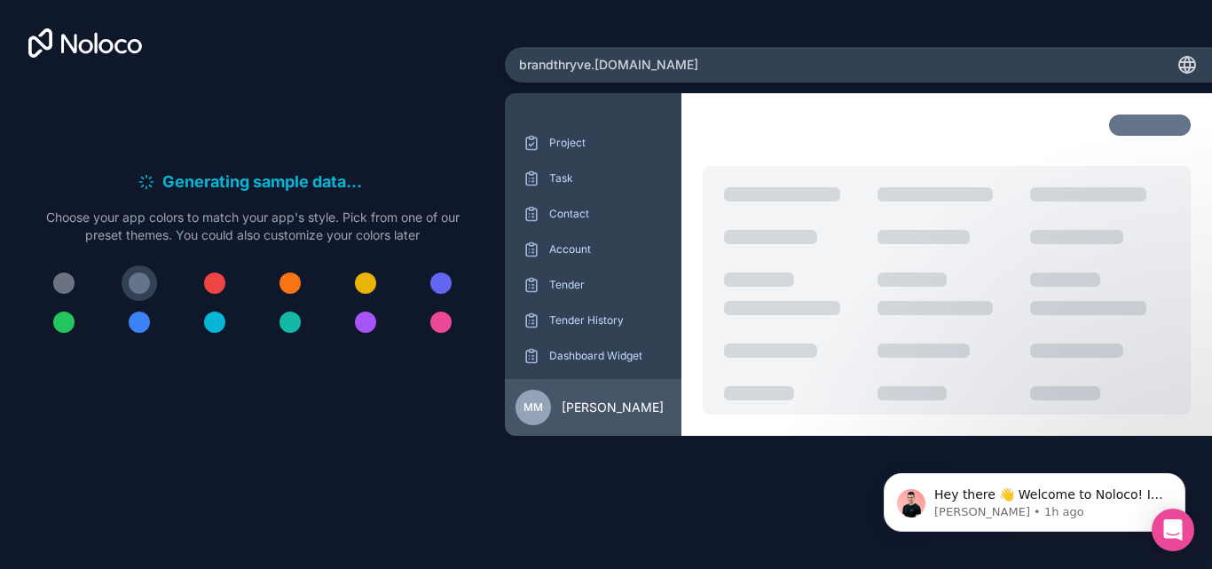
click at [437, 281] on div at bounding box center [440, 282] width 21 height 21
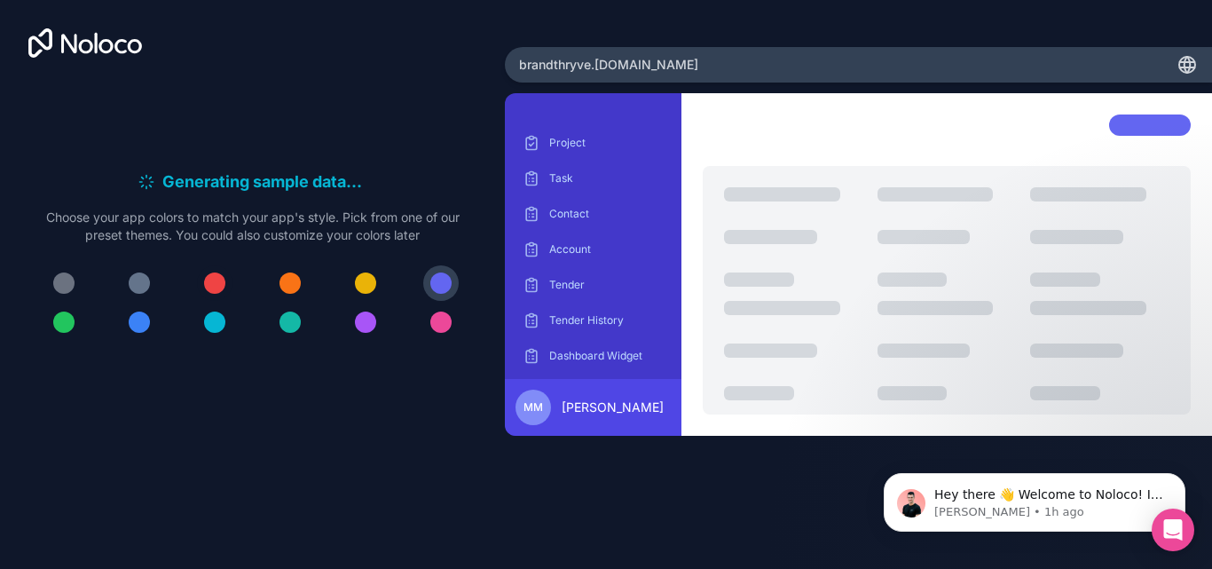
click at [213, 287] on div at bounding box center [214, 282] width 21 height 21
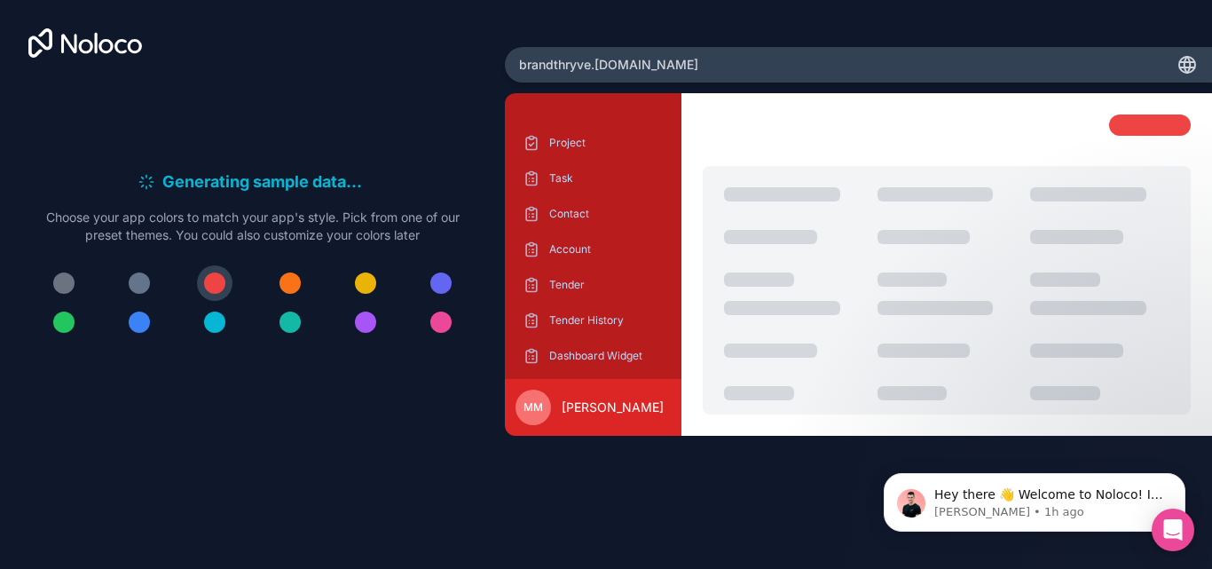
click at [285, 326] on div at bounding box center [289, 321] width 21 height 21
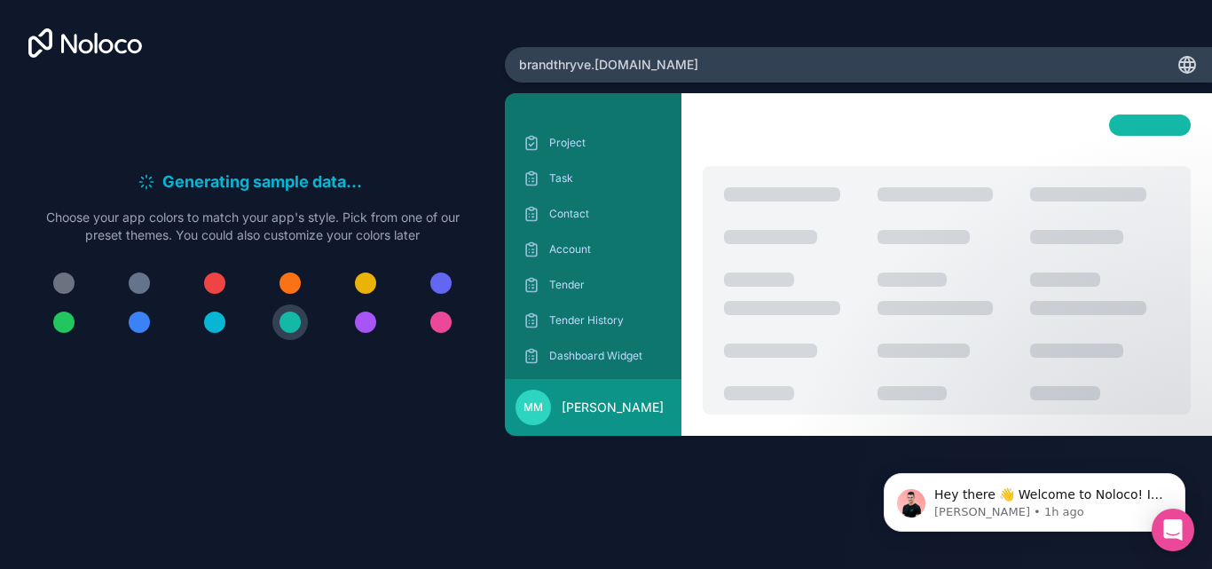
click at [442, 286] on div at bounding box center [440, 282] width 21 height 21
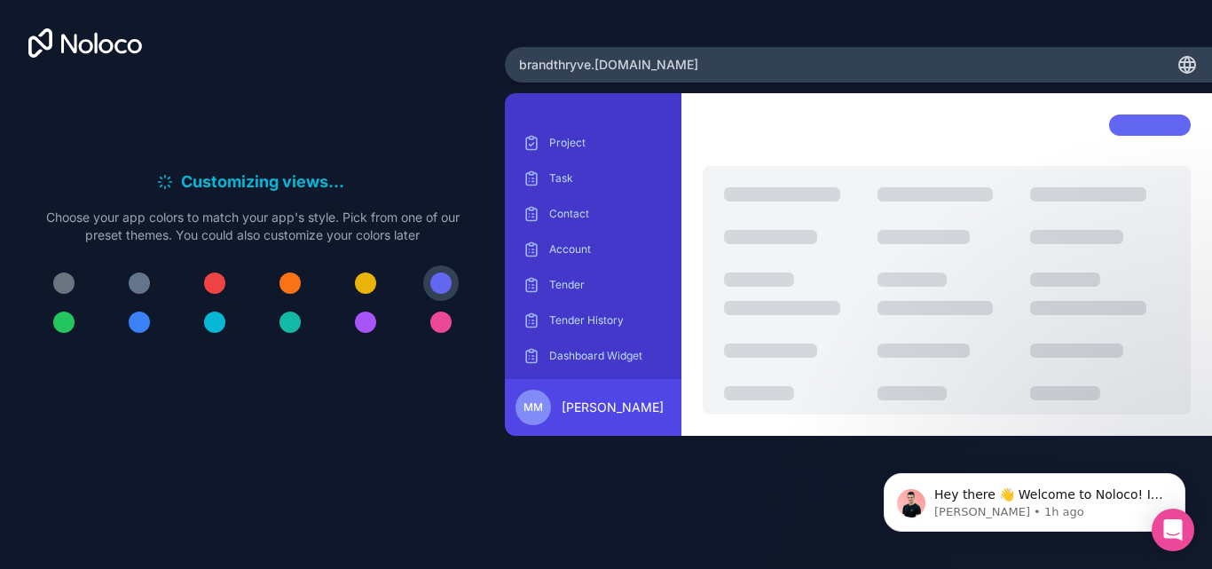
click at [216, 327] on div at bounding box center [214, 321] width 21 height 21
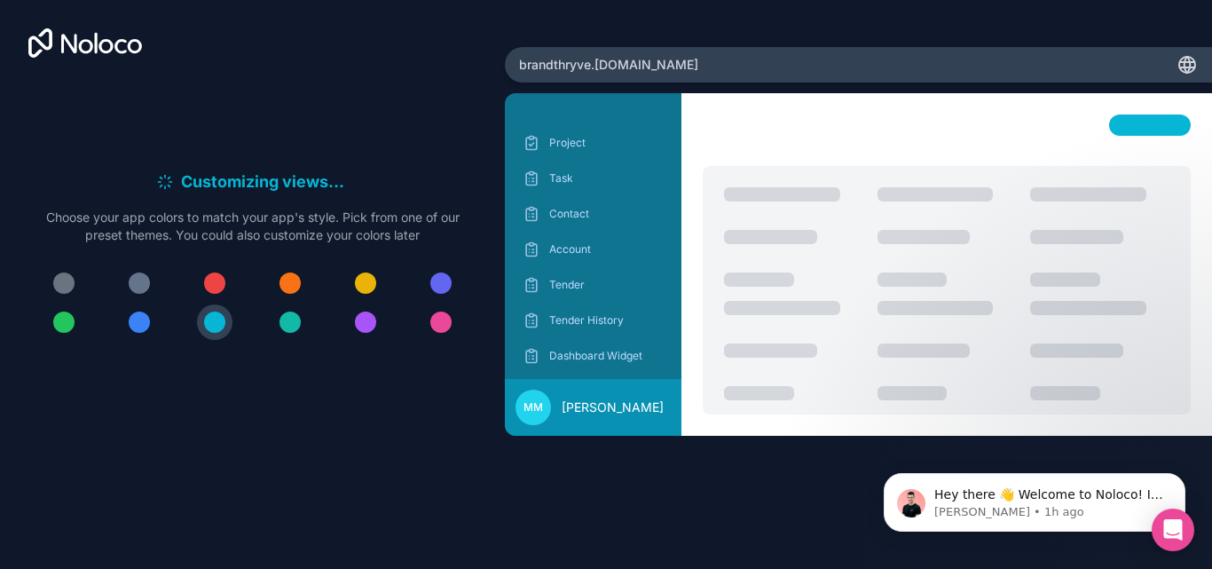
click at [286, 326] on div at bounding box center [289, 321] width 21 height 21
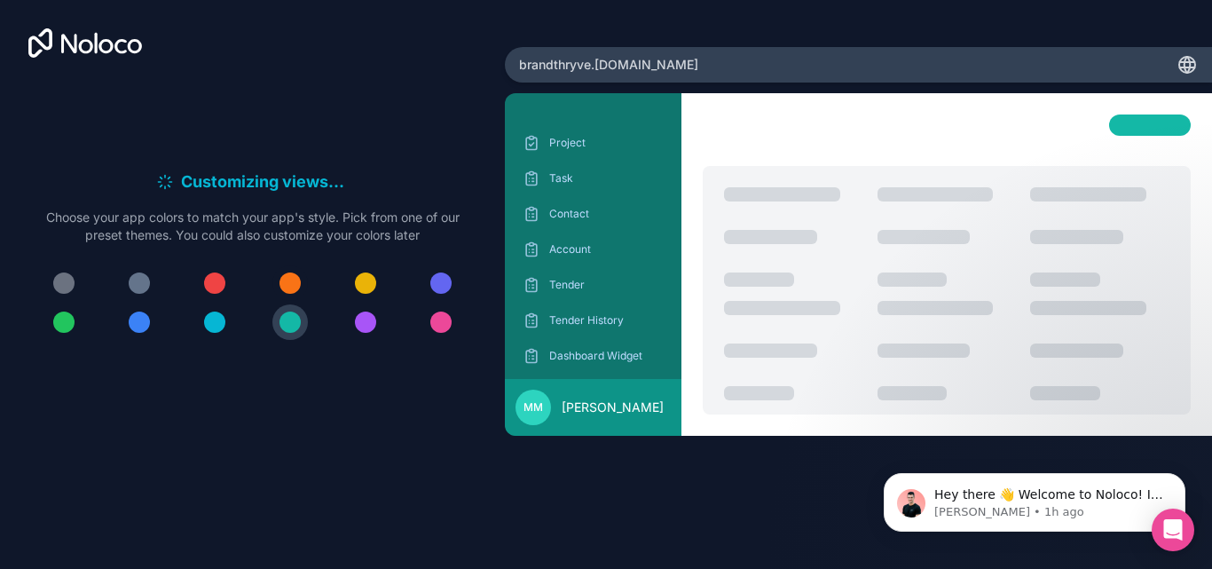
click at [284, 282] on div at bounding box center [289, 282] width 21 height 21
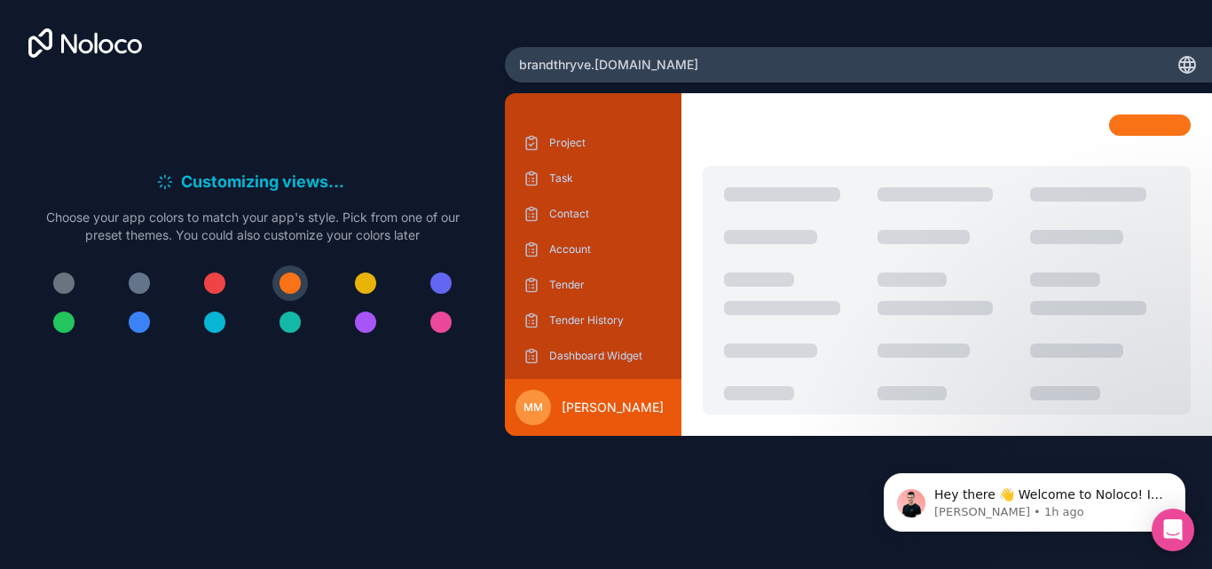
click at [287, 322] on div at bounding box center [289, 321] width 21 height 21
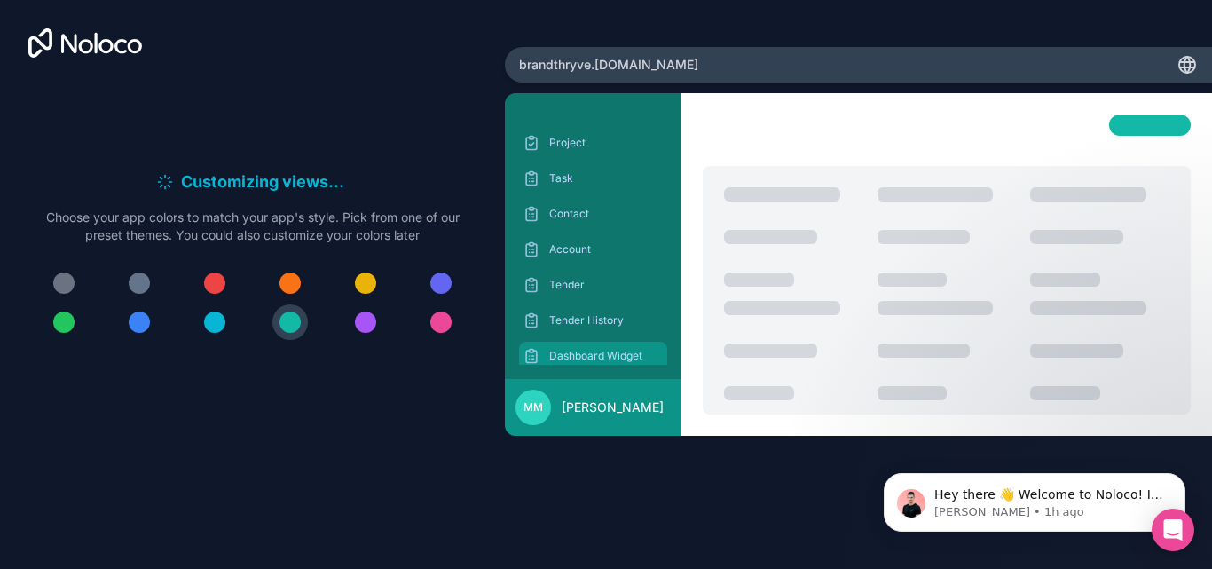
click at [596, 359] on p "Dashboard Widget" at bounding box center [606, 356] width 114 height 14
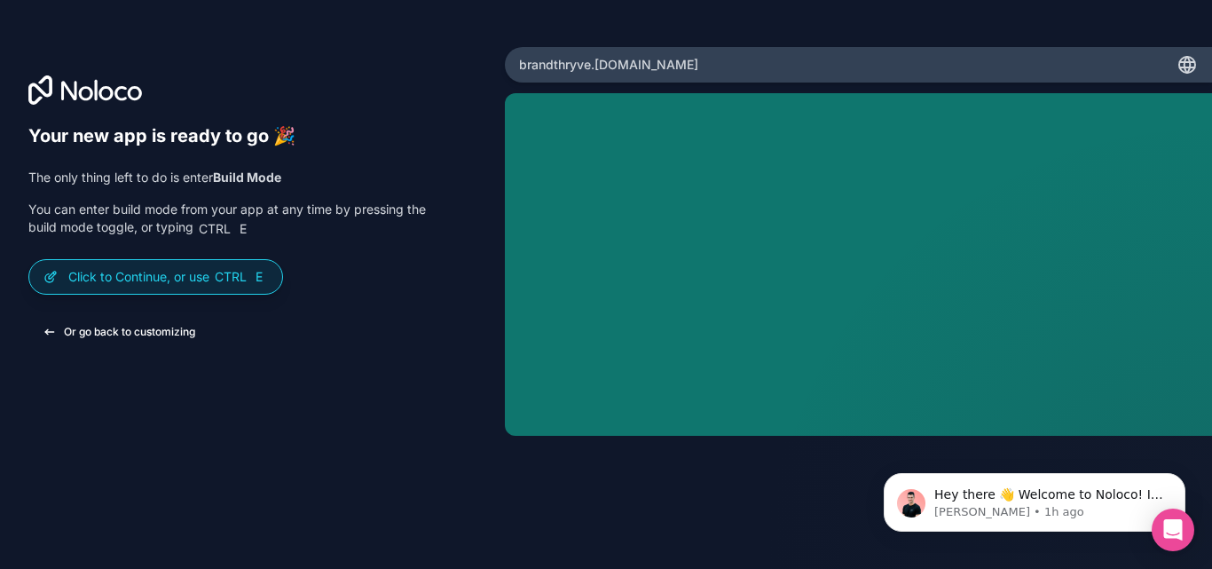
click at [150, 328] on button "Or go back to customizing" at bounding box center [118, 332] width 181 height 32
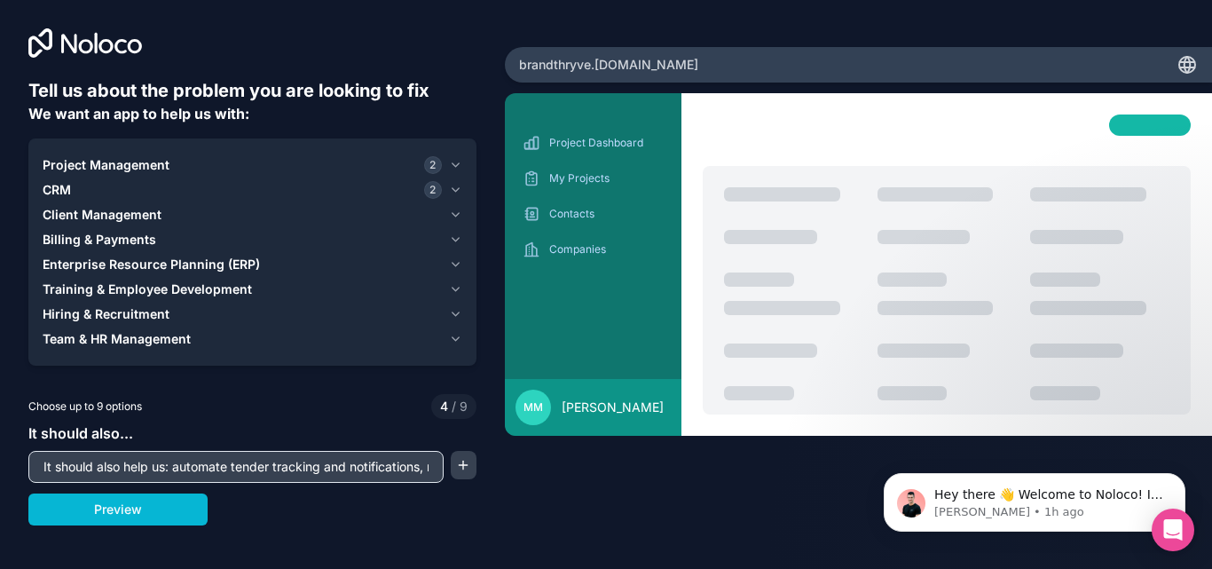
click at [450, 189] on icon "button" at bounding box center [455, 190] width 13 height 14
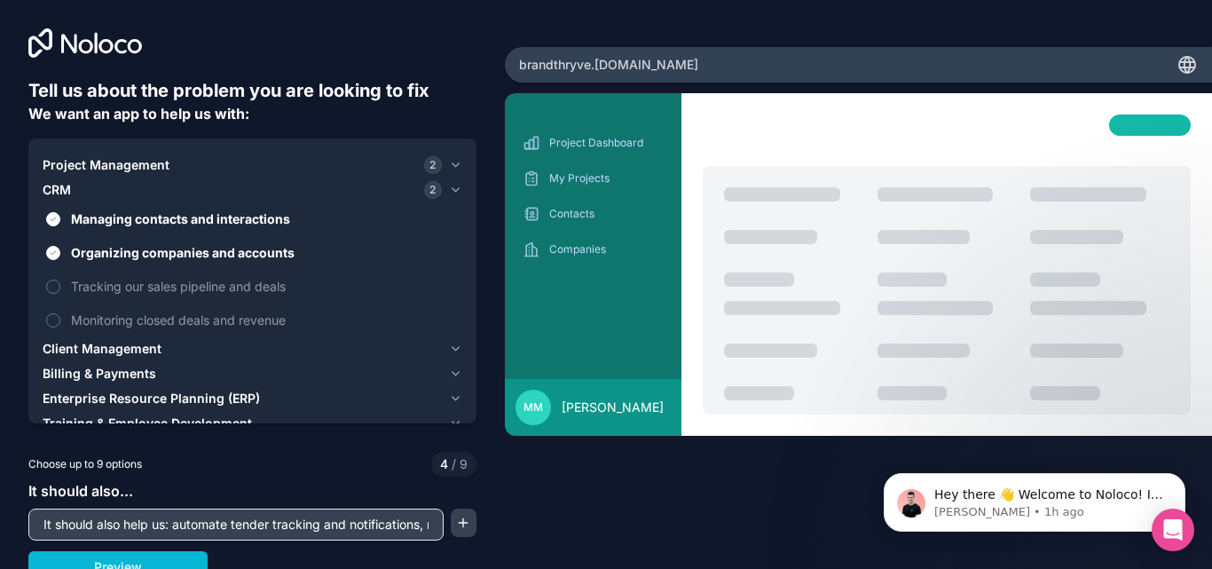
click at [449, 161] on icon "button" at bounding box center [455, 165] width 13 height 14
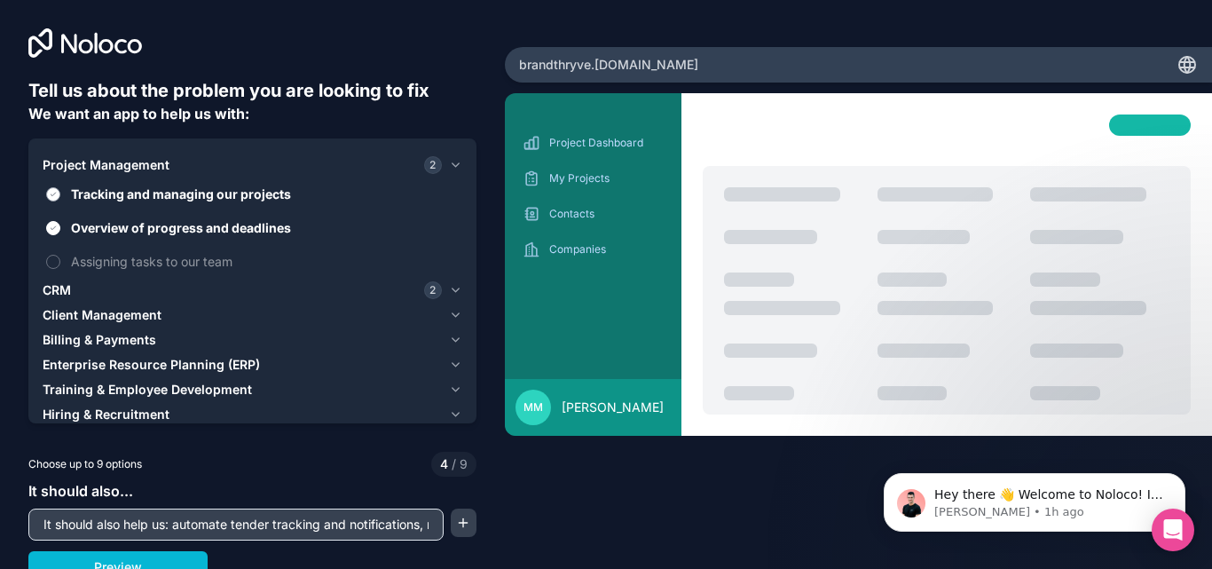
click at [52, 197] on button "Tracking and managing our projects" at bounding box center [53, 194] width 14 height 14
click at [52, 226] on button "Overview of progress and deadlines" at bounding box center [53, 228] width 14 height 14
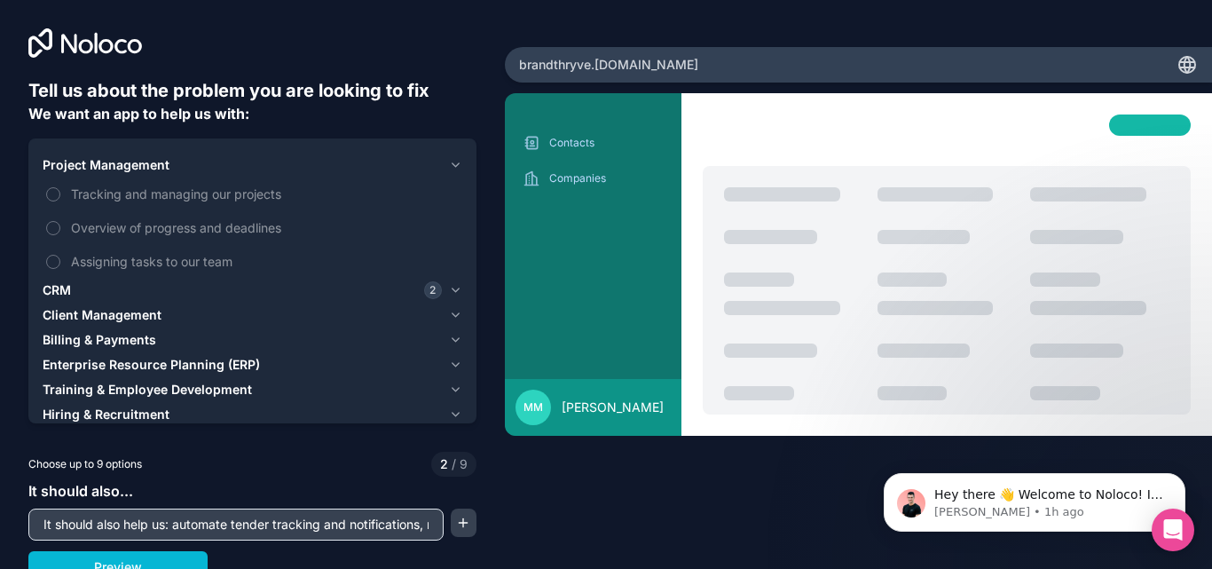
click at [452, 161] on icon "button" at bounding box center [455, 165] width 13 height 14
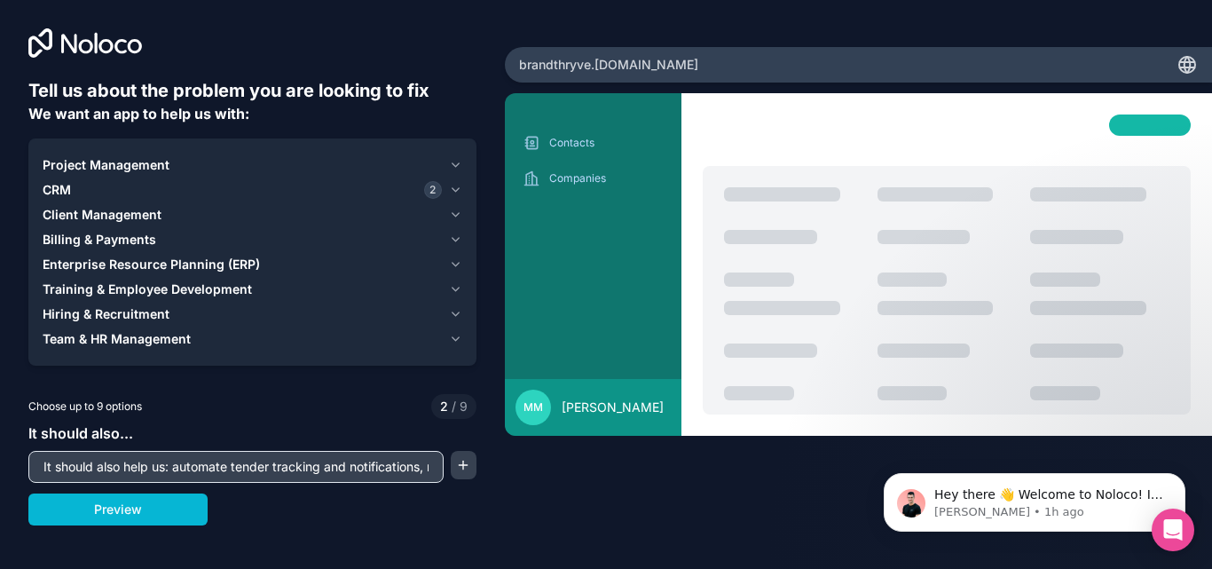
click at [452, 191] on icon "button" at bounding box center [455, 190] width 13 height 14
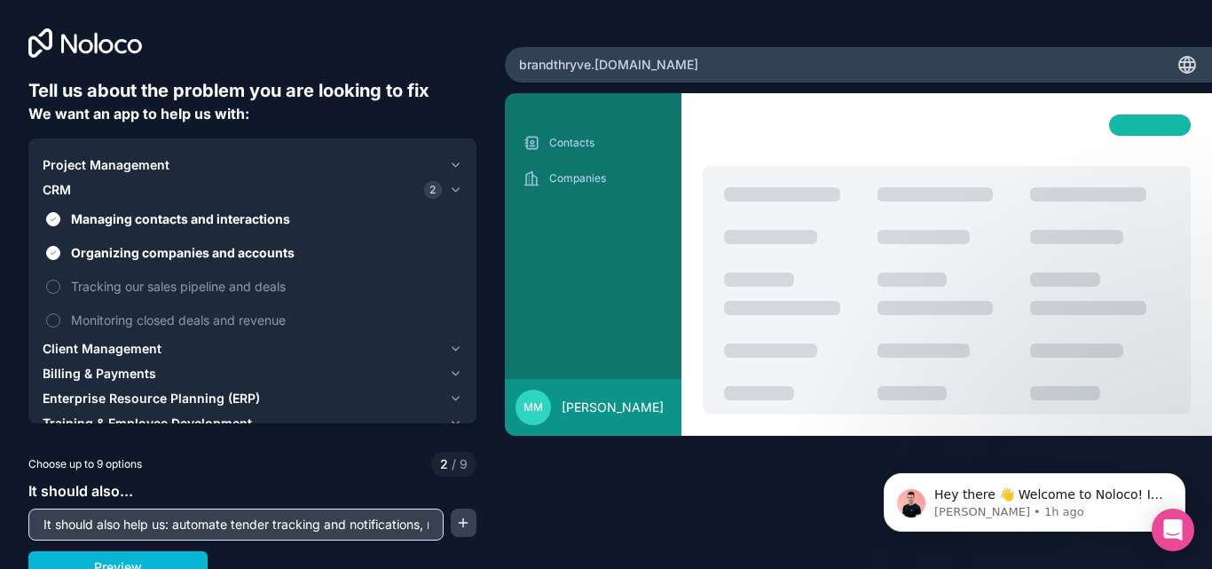
click at [452, 185] on icon "button" at bounding box center [455, 190] width 13 height 14
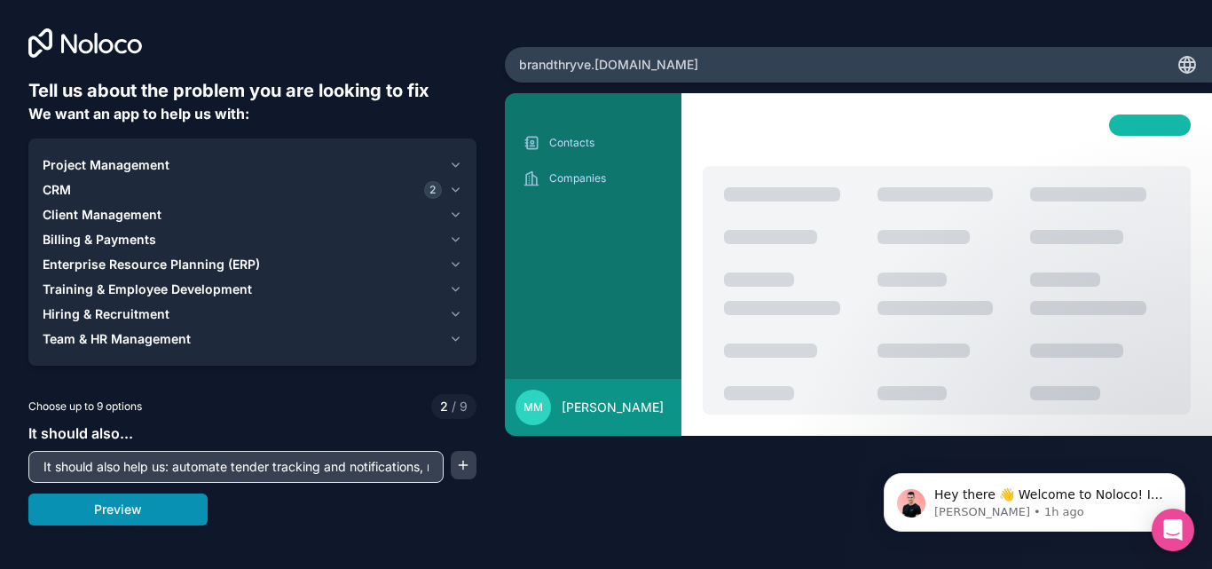
click at [180, 512] on button "Preview" at bounding box center [117, 509] width 179 height 32
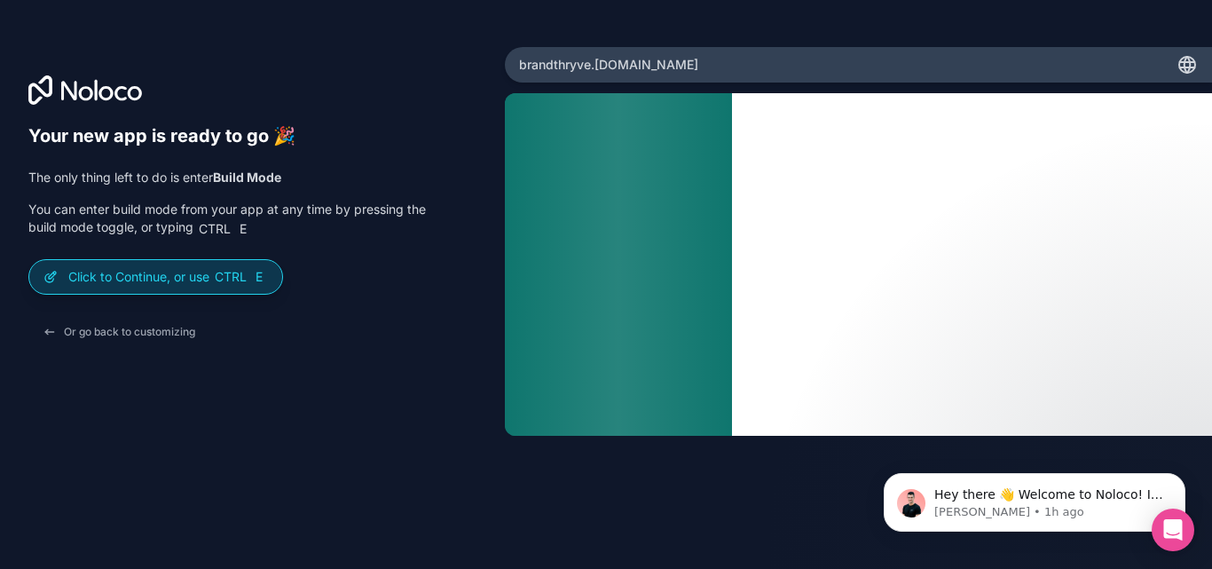
click at [262, 279] on span "E" at bounding box center [259, 277] width 14 height 14
